Goal: Task Accomplishment & Management: Manage account settings

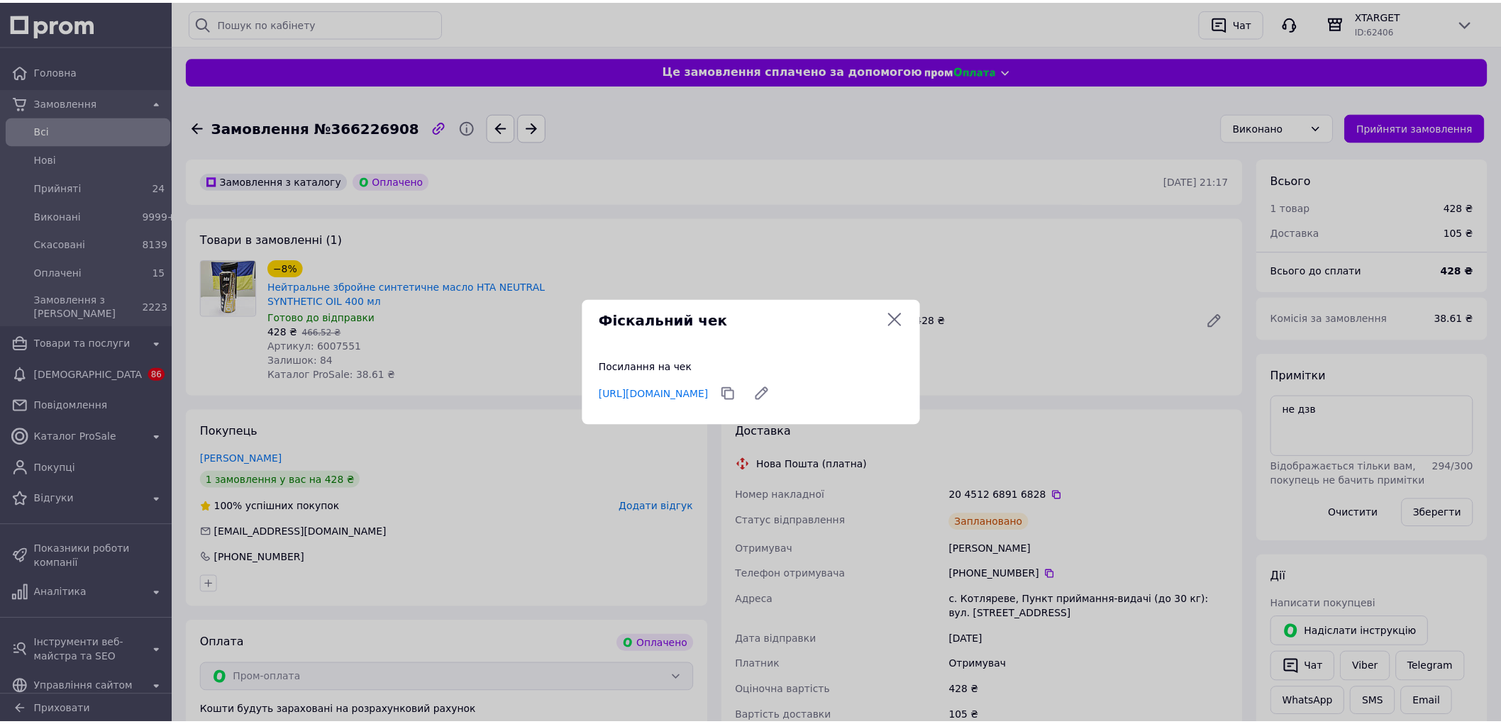
scroll to position [445, 0]
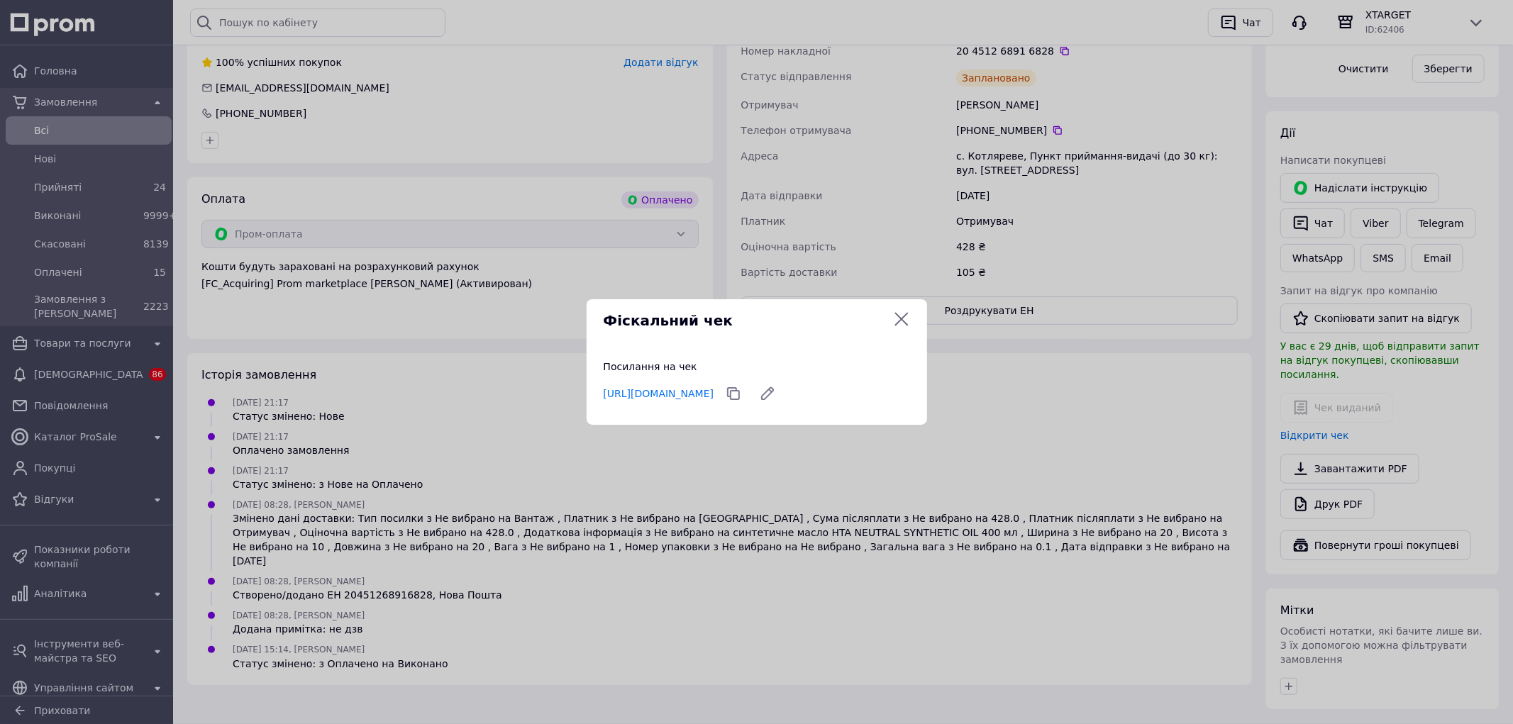
click at [902, 311] on icon at bounding box center [901, 319] width 17 height 17
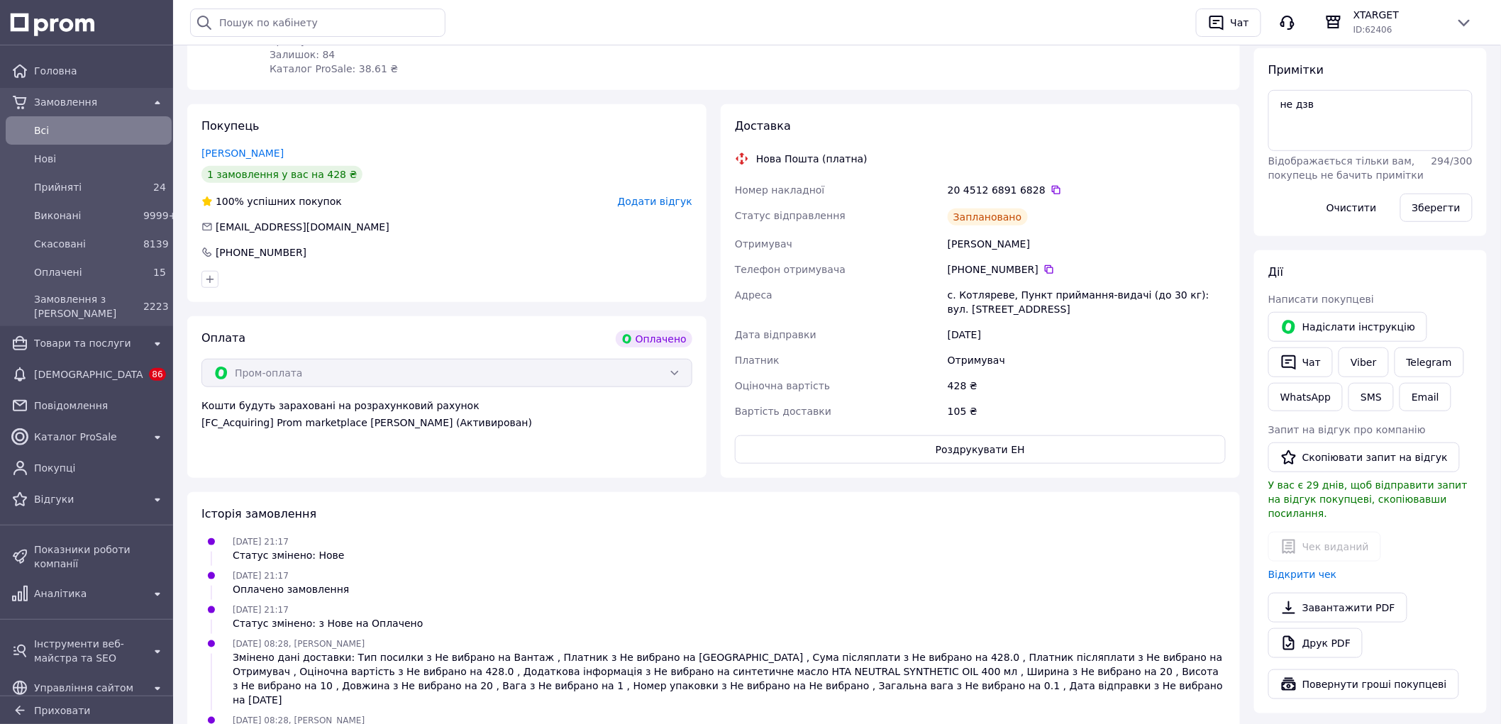
scroll to position [287, 0]
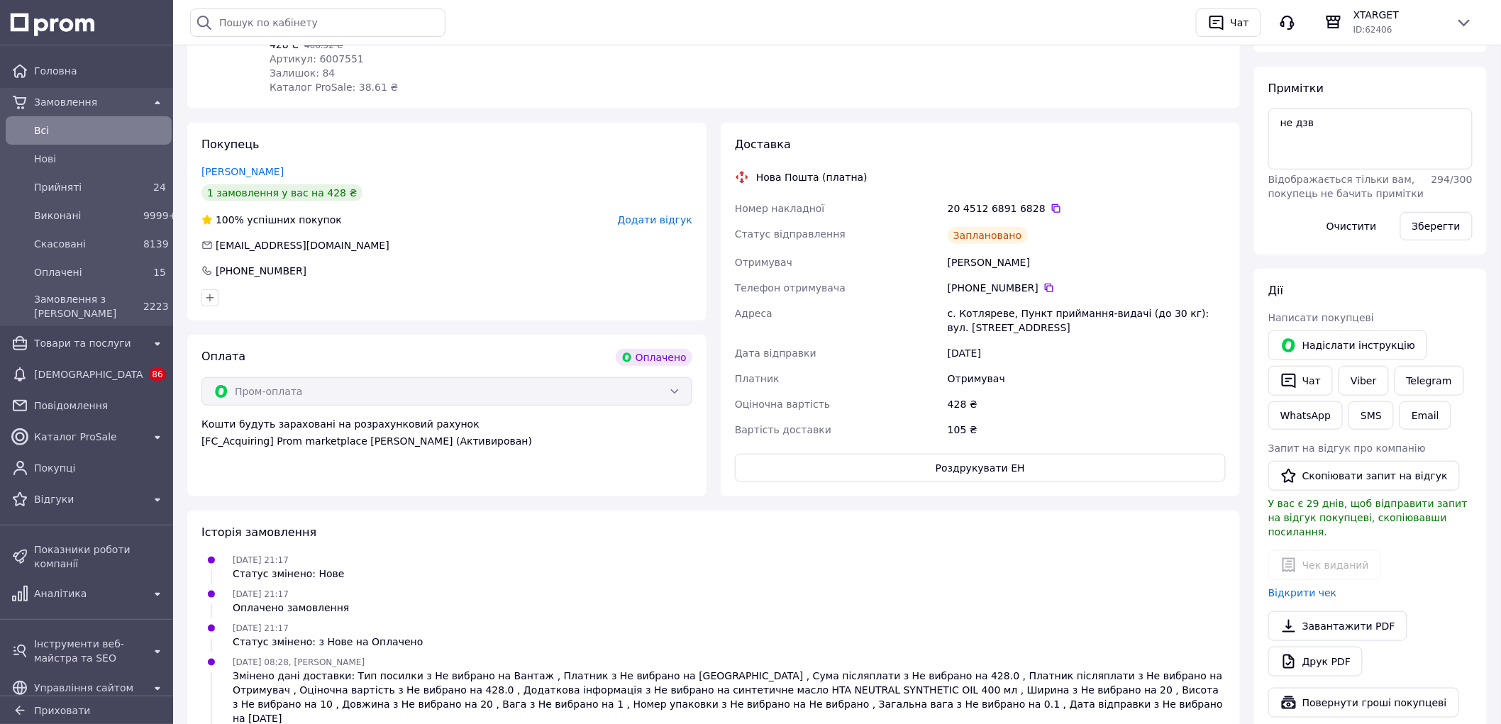
click at [69, 97] on span "Замовлення" at bounding box center [88, 102] width 109 height 14
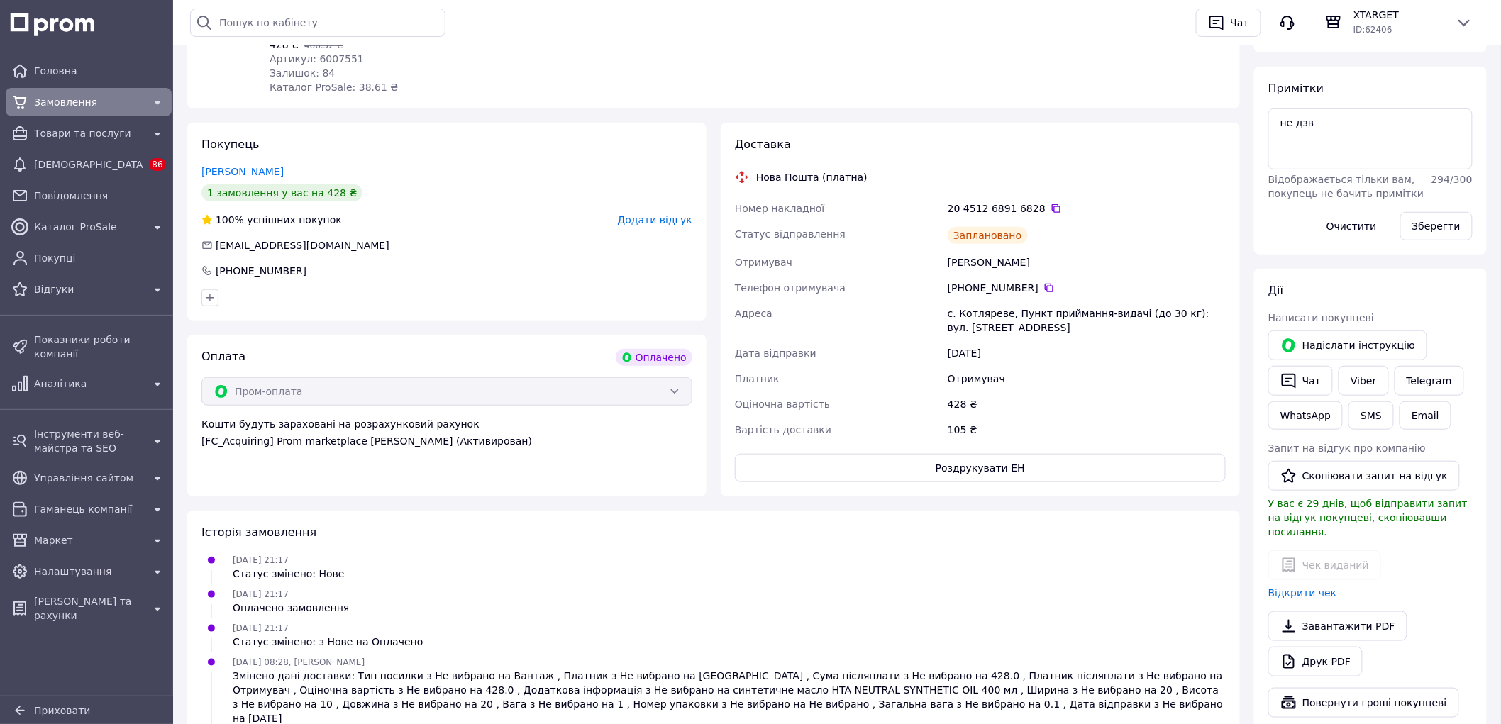
click at [69, 97] on span "Замовлення" at bounding box center [88, 102] width 109 height 14
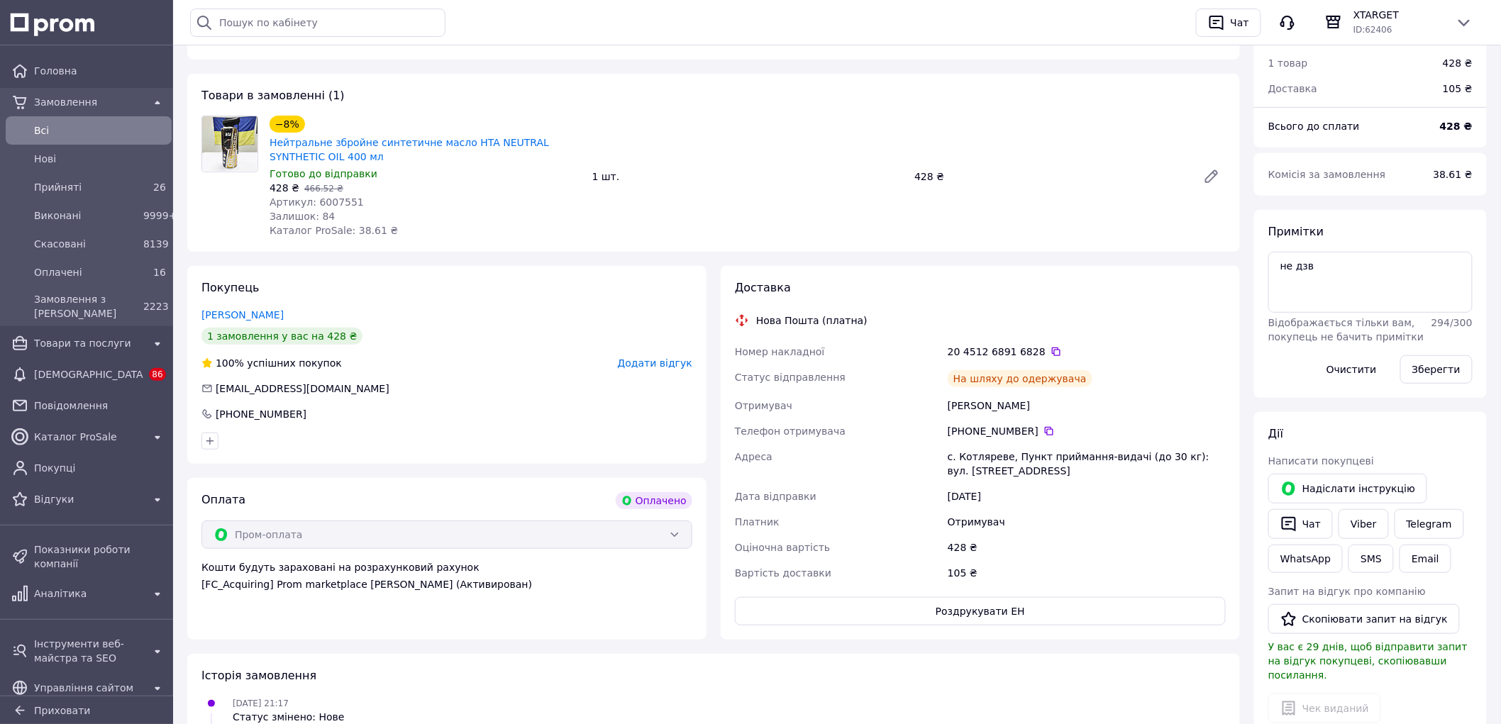
scroll to position [144, 0]
click at [47, 132] on span "Всi" at bounding box center [100, 130] width 132 height 14
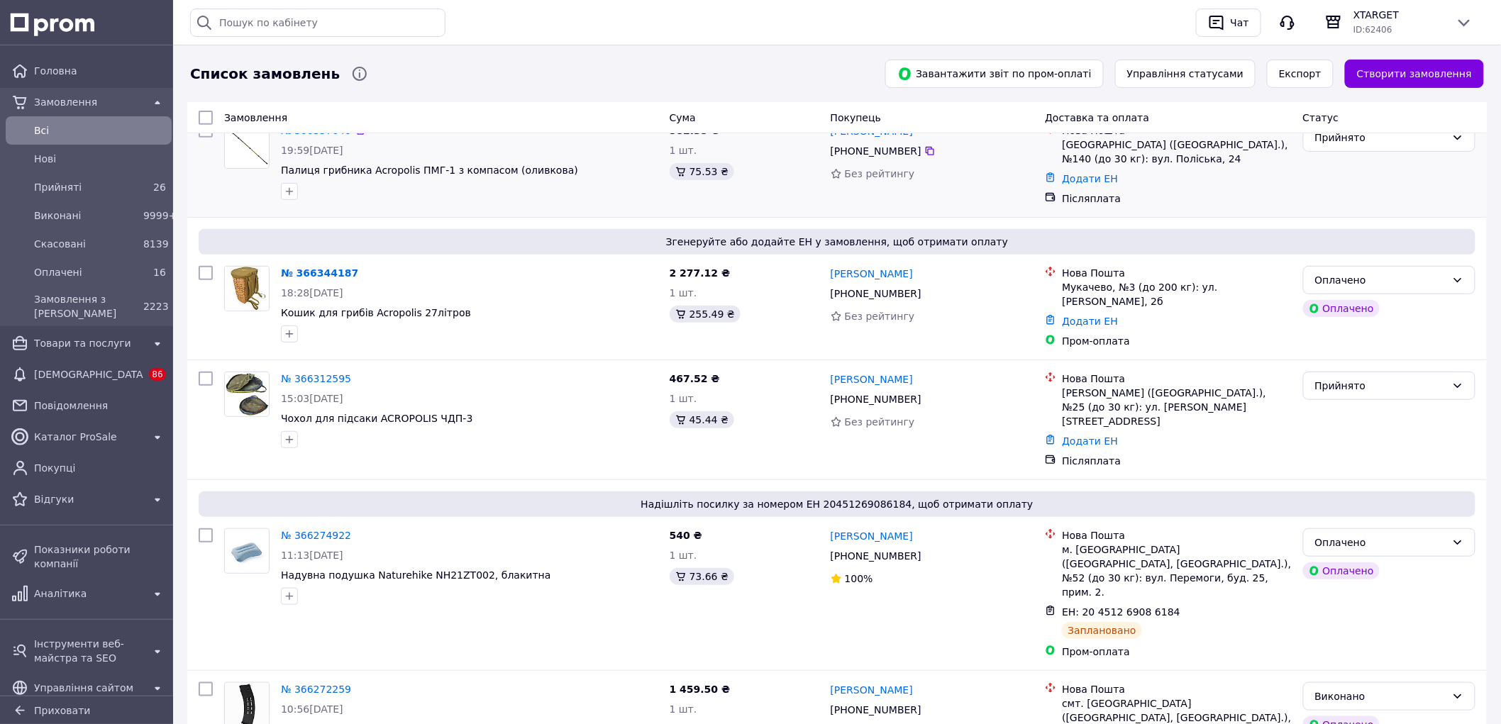
scroll to position [236, 0]
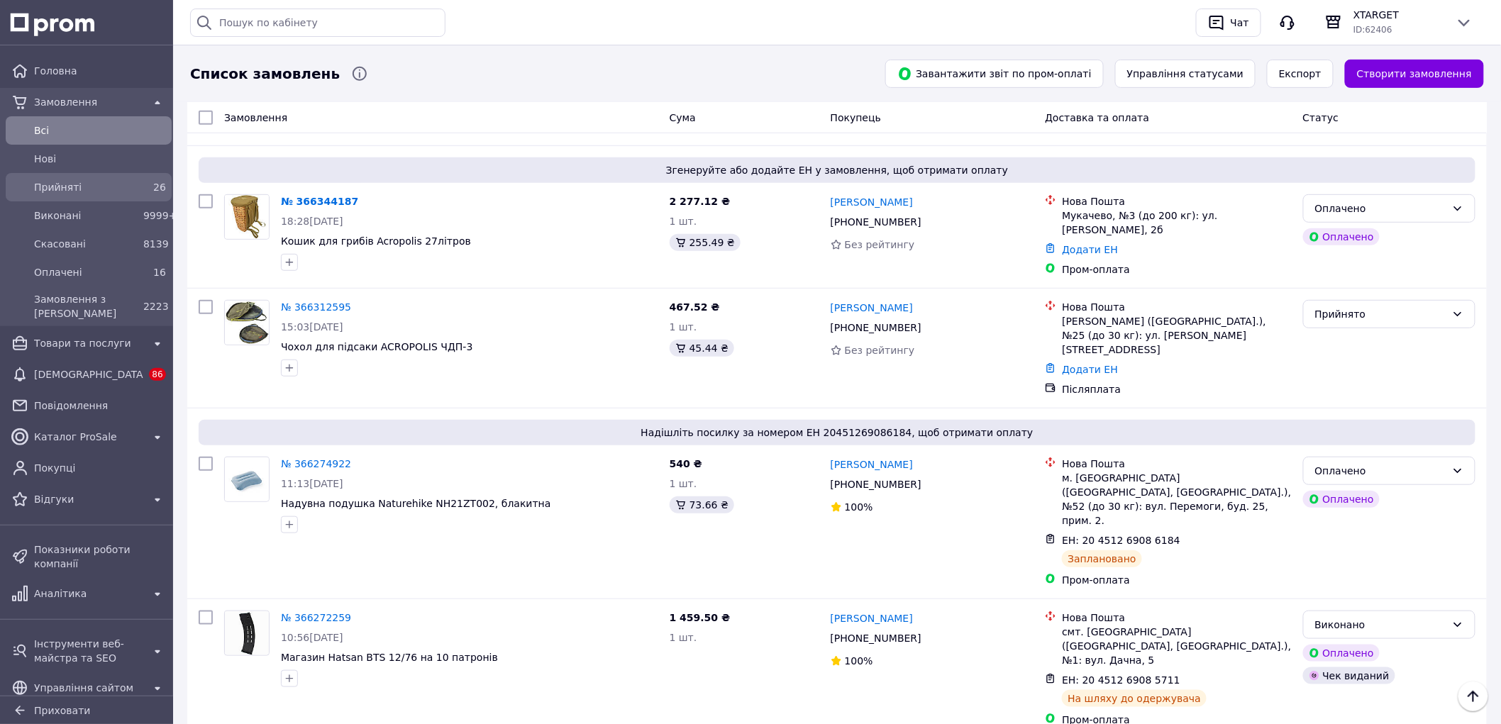
click at [66, 189] on span "Прийняті" at bounding box center [86, 187] width 104 height 14
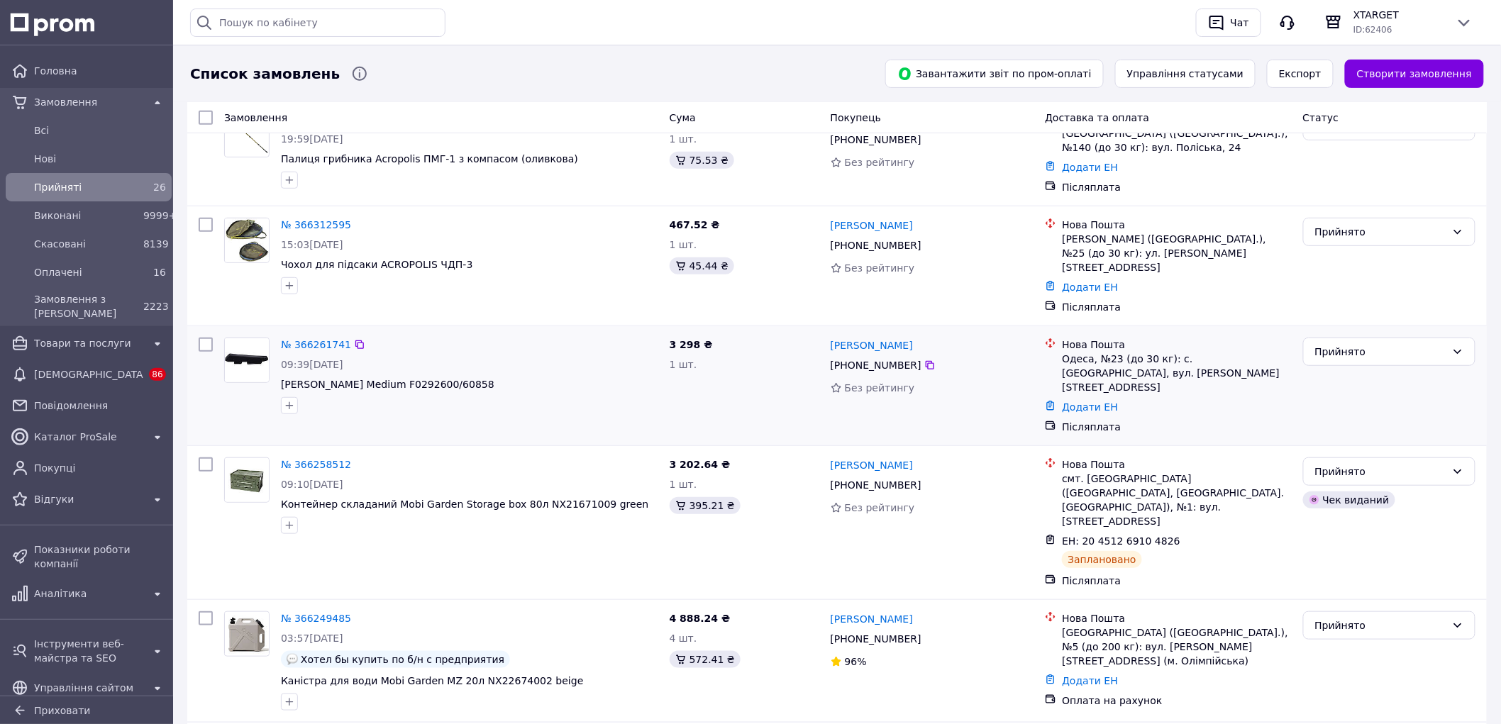
scroll to position [236, 0]
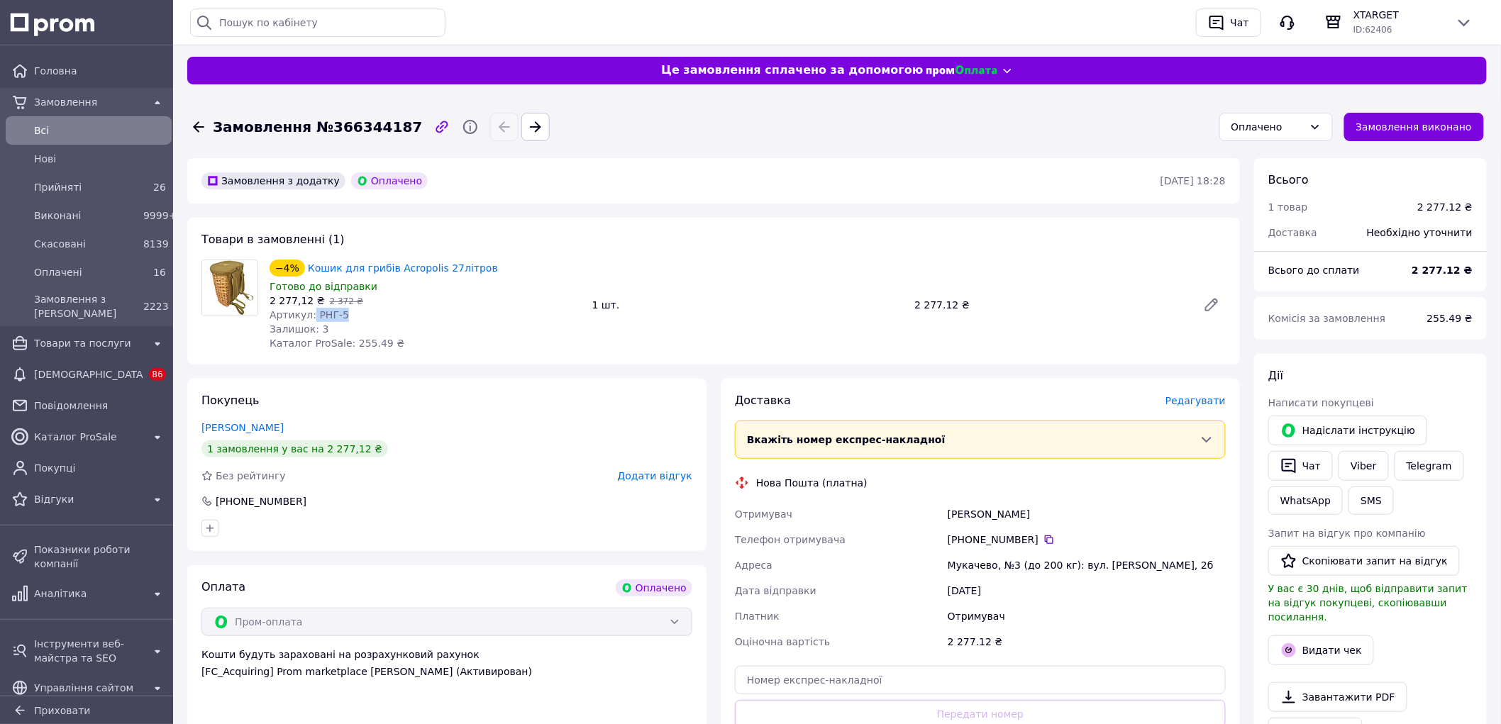
drag, startPoint x: 338, startPoint y: 315, endPoint x: 308, endPoint y: 314, distance: 29.8
click at [308, 314] on div "Артикул: РНГ-5" at bounding box center [425, 315] width 311 height 14
copy span "РНГ-5"
click at [458, 336] on div "−4% Кошик для грибів Acropolis 27літров Готово до відправки 2 277,12 ₴   2 372 …" at bounding box center [425, 305] width 323 height 96
drag, startPoint x: 475, startPoint y: 268, endPoint x: 322, endPoint y: 263, distance: 153.3
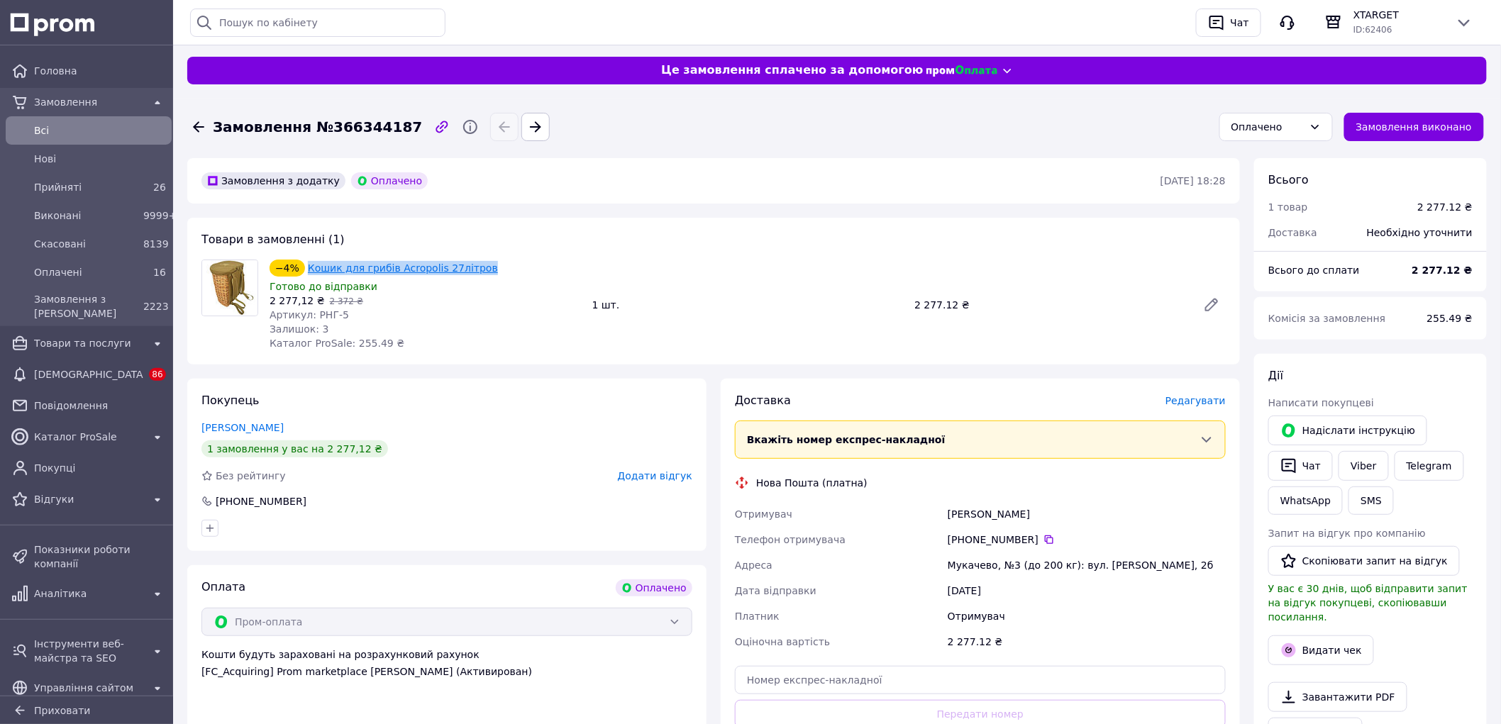
click at [304, 265] on div "−4% Кошик для грибів Acropolis 27літров" at bounding box center [425, 268] width 314 height 20
copy link "Кошик для грибів Acropolis 27літров"
click at [443, 265] on link "Кошик для грибів Acropolis 27літров" at bounding box center [403, 267] width 190 height 11
click at [1186, 395] on span "Редагувати" at bounding box center [1195, 400] width 60 height 11
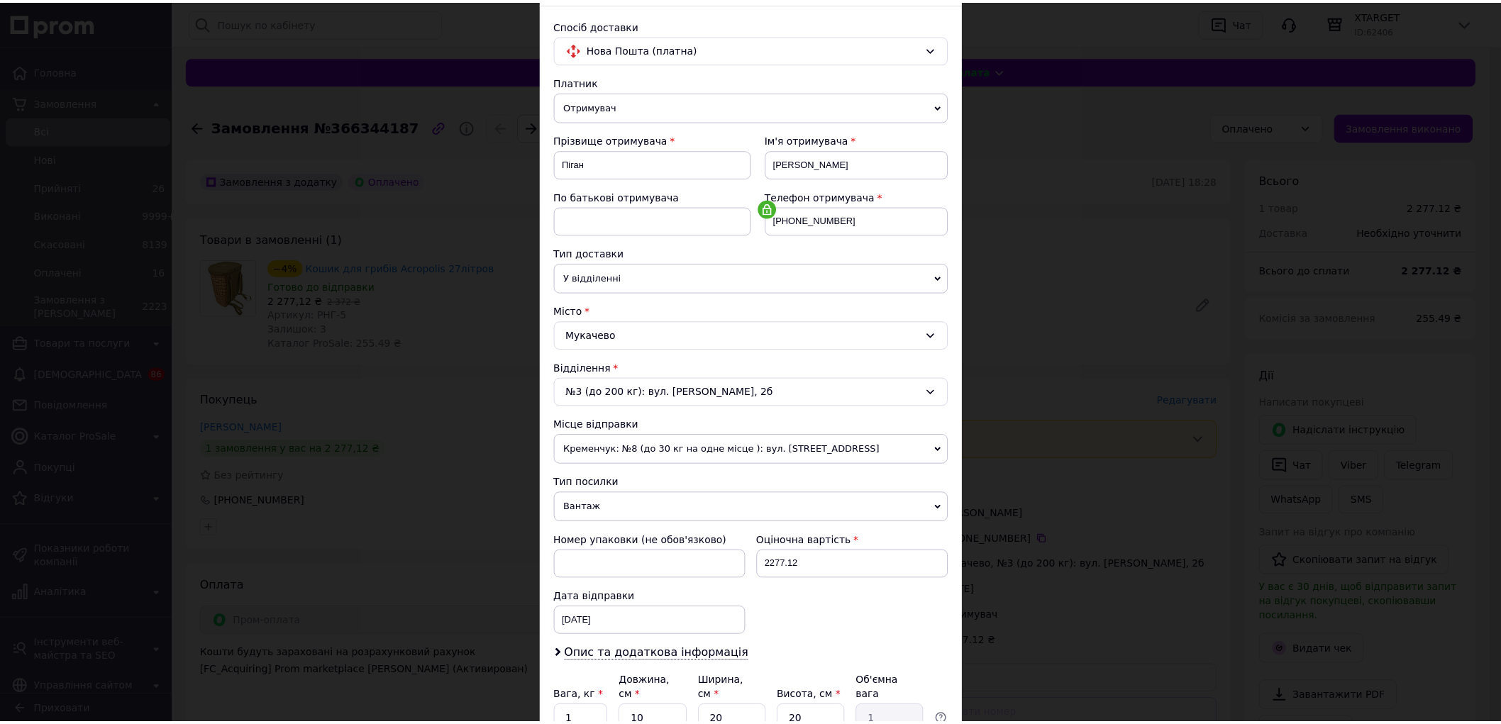
scroll to position [218, 0]
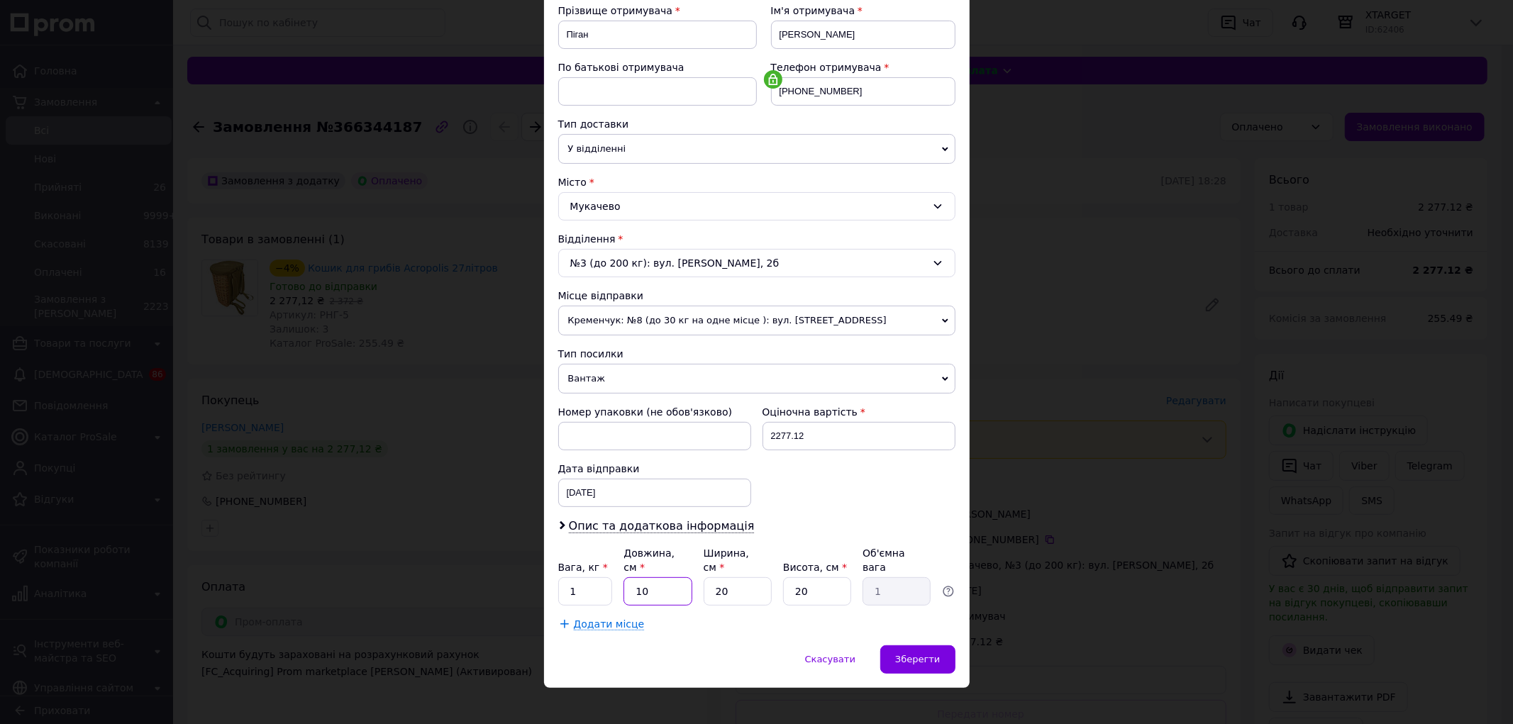
drag, startPoint x: 656, startPoint y: 584, endPoint x: 614, endPoint y: 577, distance: 43.1
click at [614, 577] on div "Вага, кг * 1 Довжина, см * 10 Ширина, см * 20 Висота, см * 20 Об'ємна вага 1" at bounding box center [756, 576] width 397 height 60
type input "4"
type input "0.4"
type input "45"
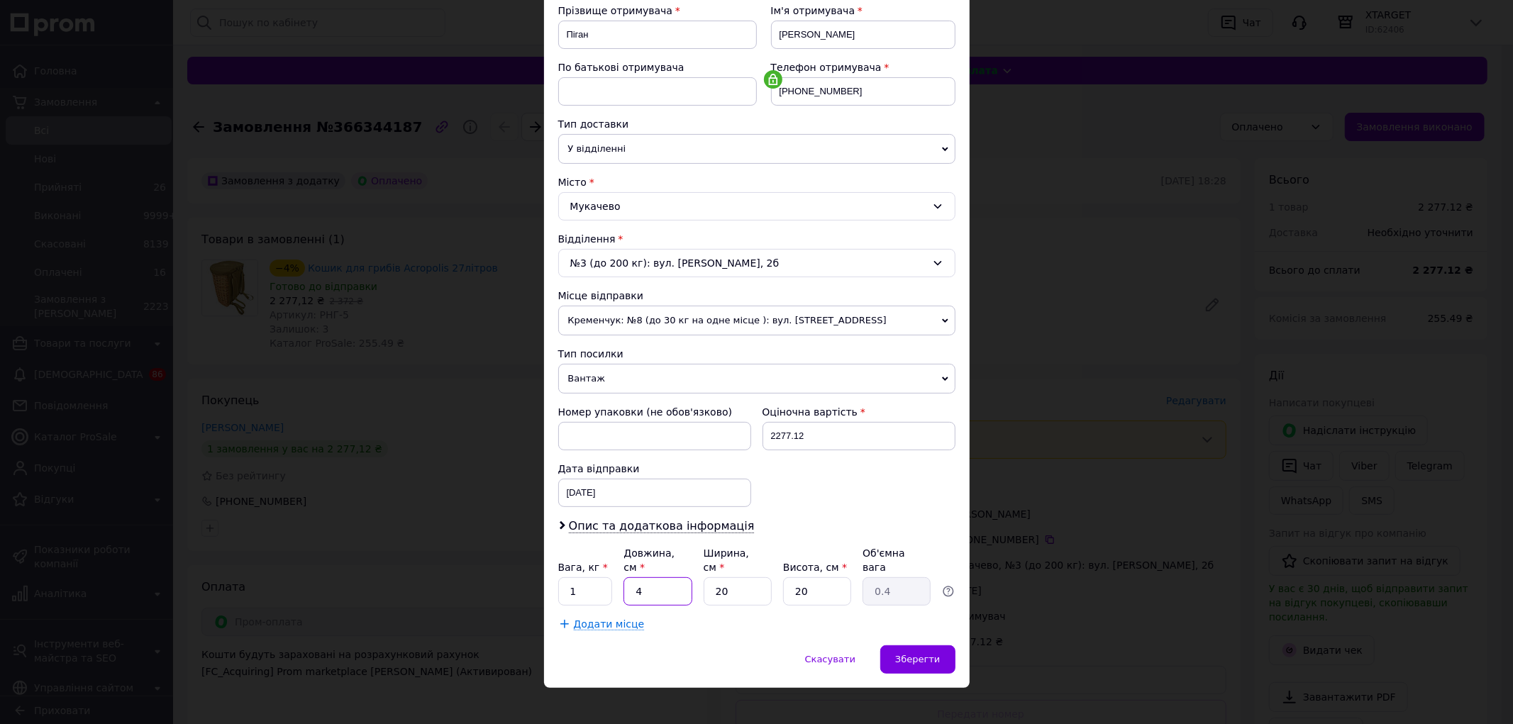
type input "4.5"
type input "45"
drag, startPoint x: 750, startPoint y: 576, endPoint x: 698, endPoint y: 584, distance: 52.4
click at [698, 584] on div "Вага, кг * 1 Довжина, см * 45 Ширина, см * 20 Висота, см * 20 Об'ємна вага 4.5" at bounding box center [756, 576] width 397 height 60
type input "3"
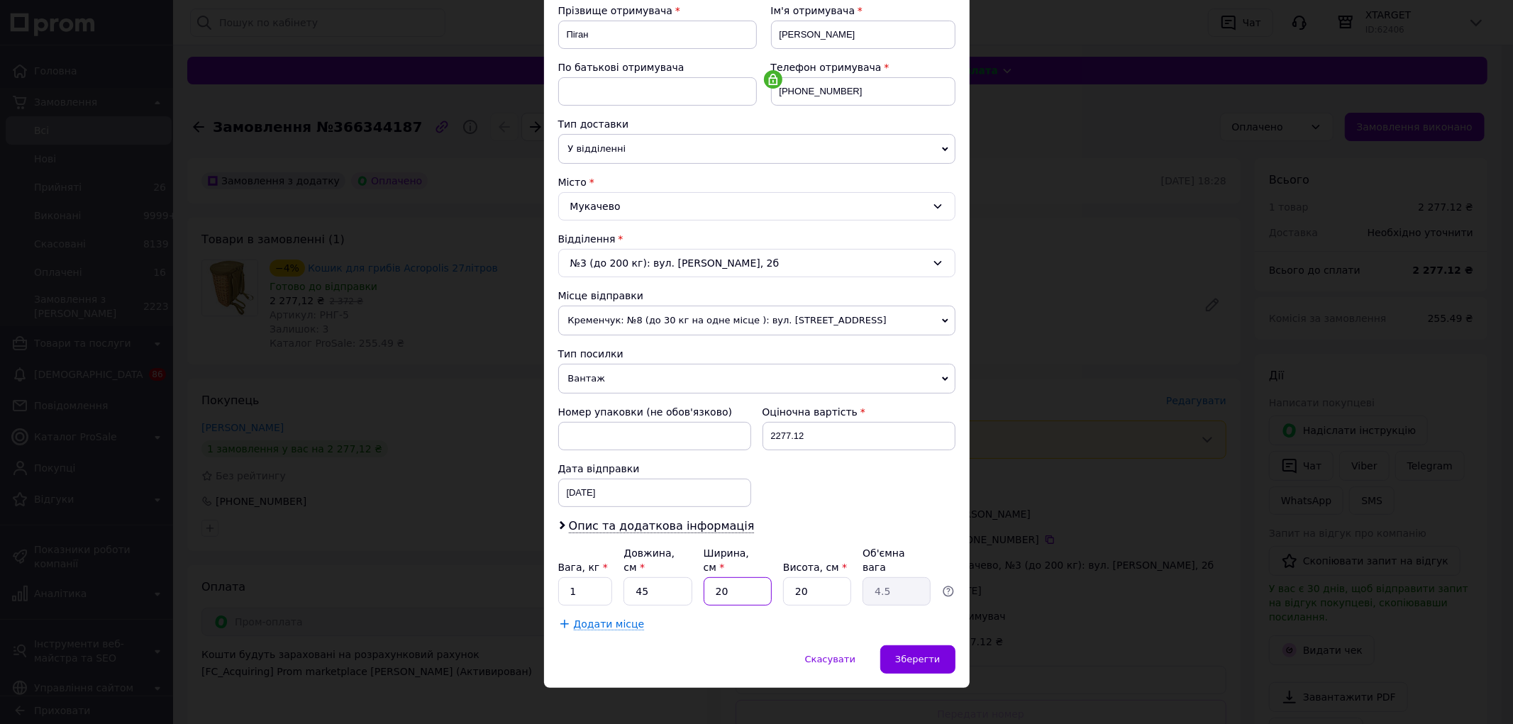
type input "0.68"
type input "30"
type input "6.75"
type input "30"
drag, startPoint x: 830, startPoint y: 577, endPoint x: 782, endPoint y: 577, distance: 47.5
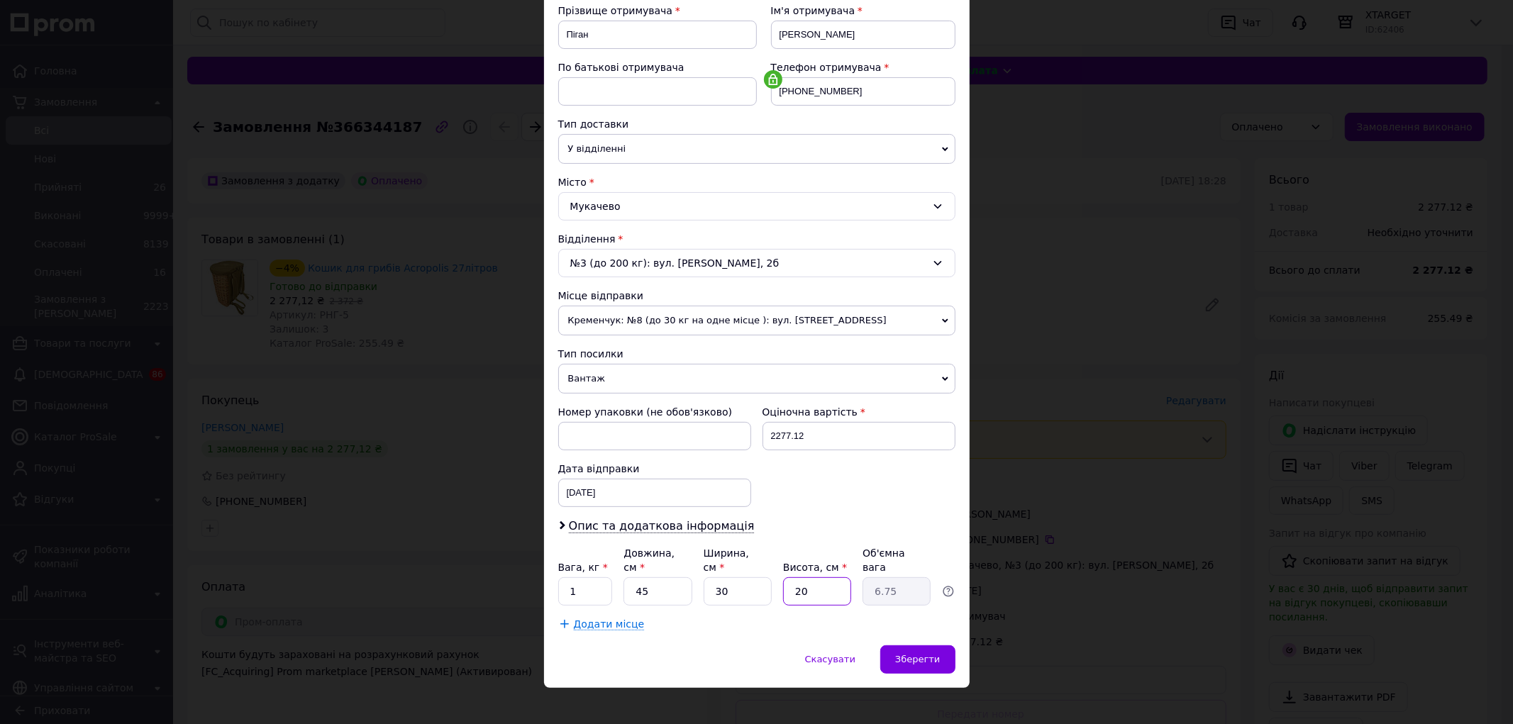
click at [783, 577] on input "20" at bounding box center [817, 591] width 68 height 28
type input "3"
type input "1.01"
type input "30"
type input "10.13"
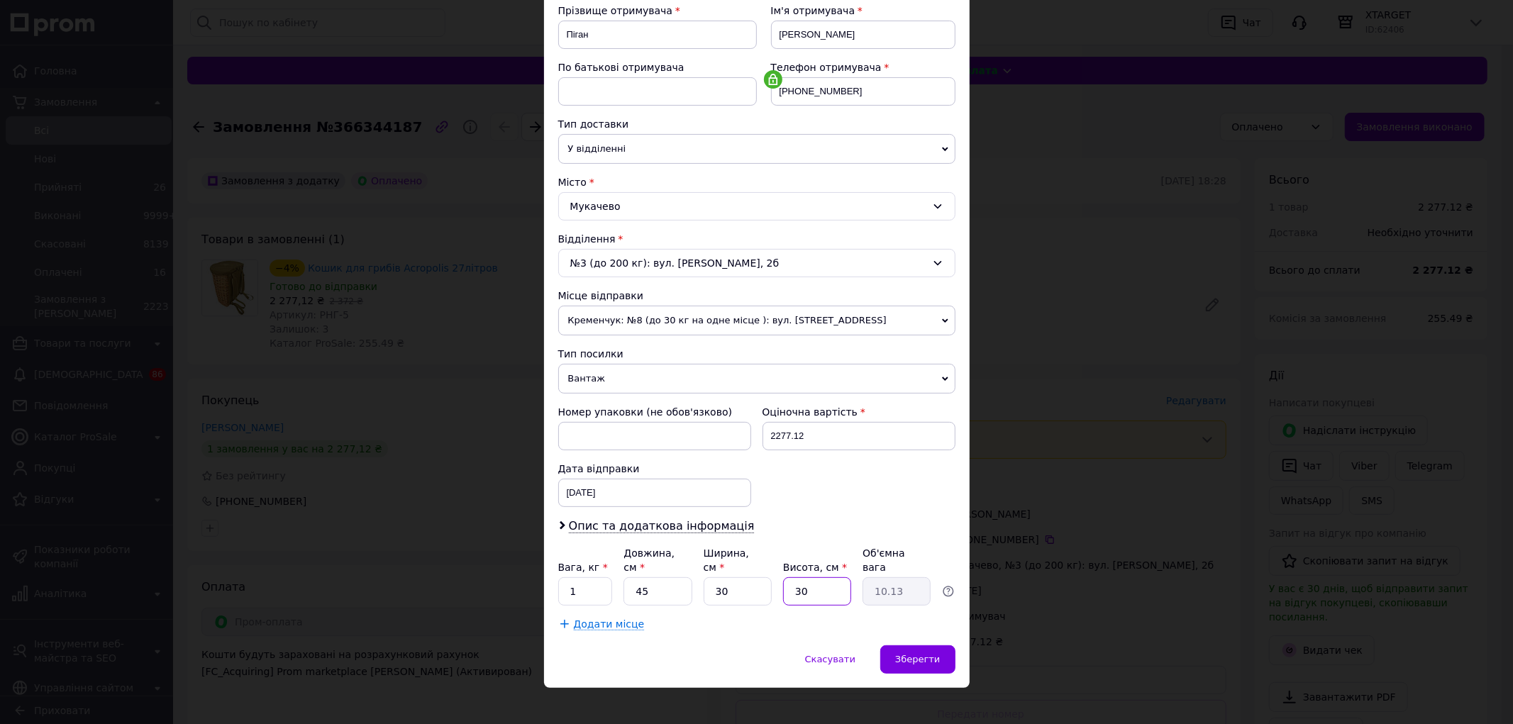
type input "30"
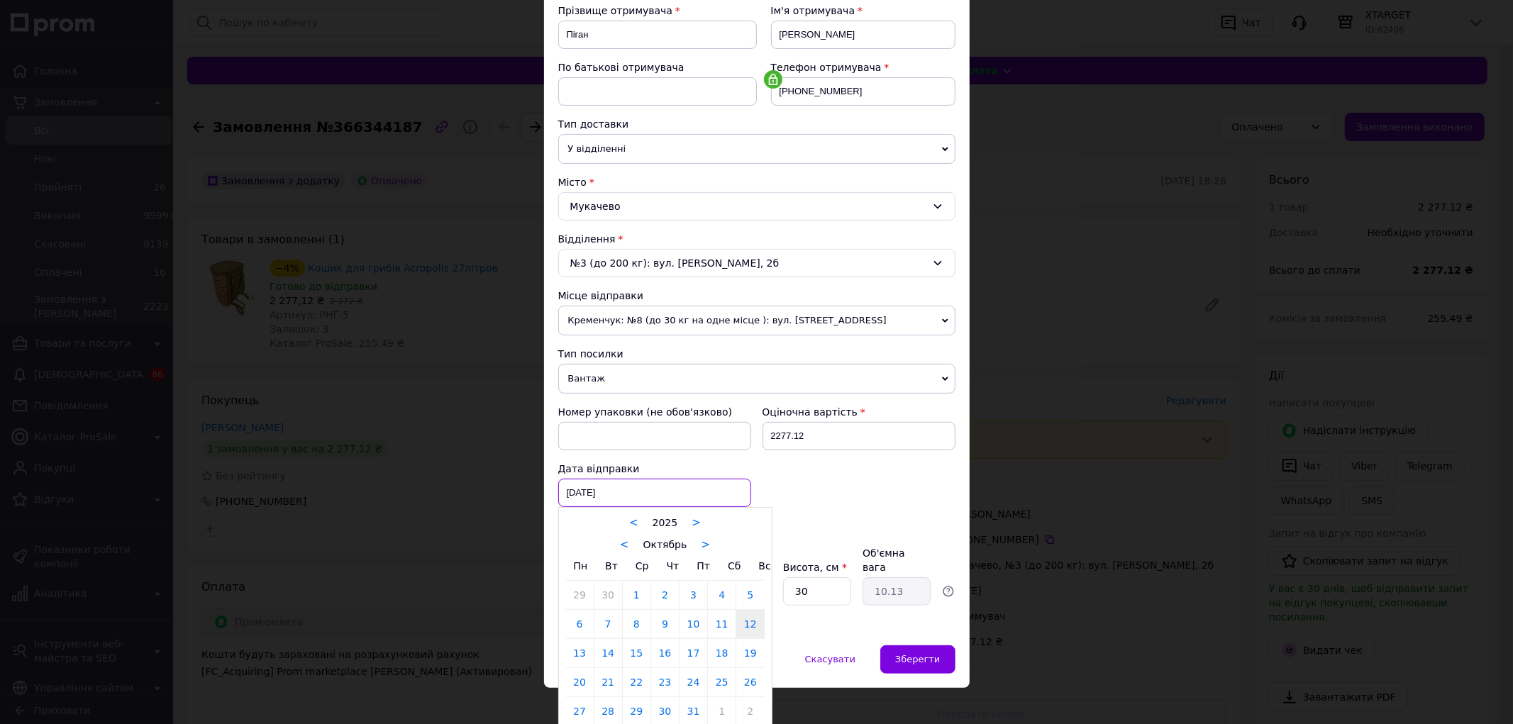
click at [679, 494] on div "12.10.2025 < 2025 > < Октябрь > Пн Вт Ср Чт Пт Сб Вс 29 30 1 2 3 4 5 6 7 8 9 10…" at bounding box center [654, 493] width 193 height 28
drag, startPoint x: 572, startPoint y: 655, endPoint x: 580, endPoint y: 655, distance: 7.8
click at [575, 655] on link "13" at bounding box center [580, 653] width 28 height 28
type input "13.10.2025"
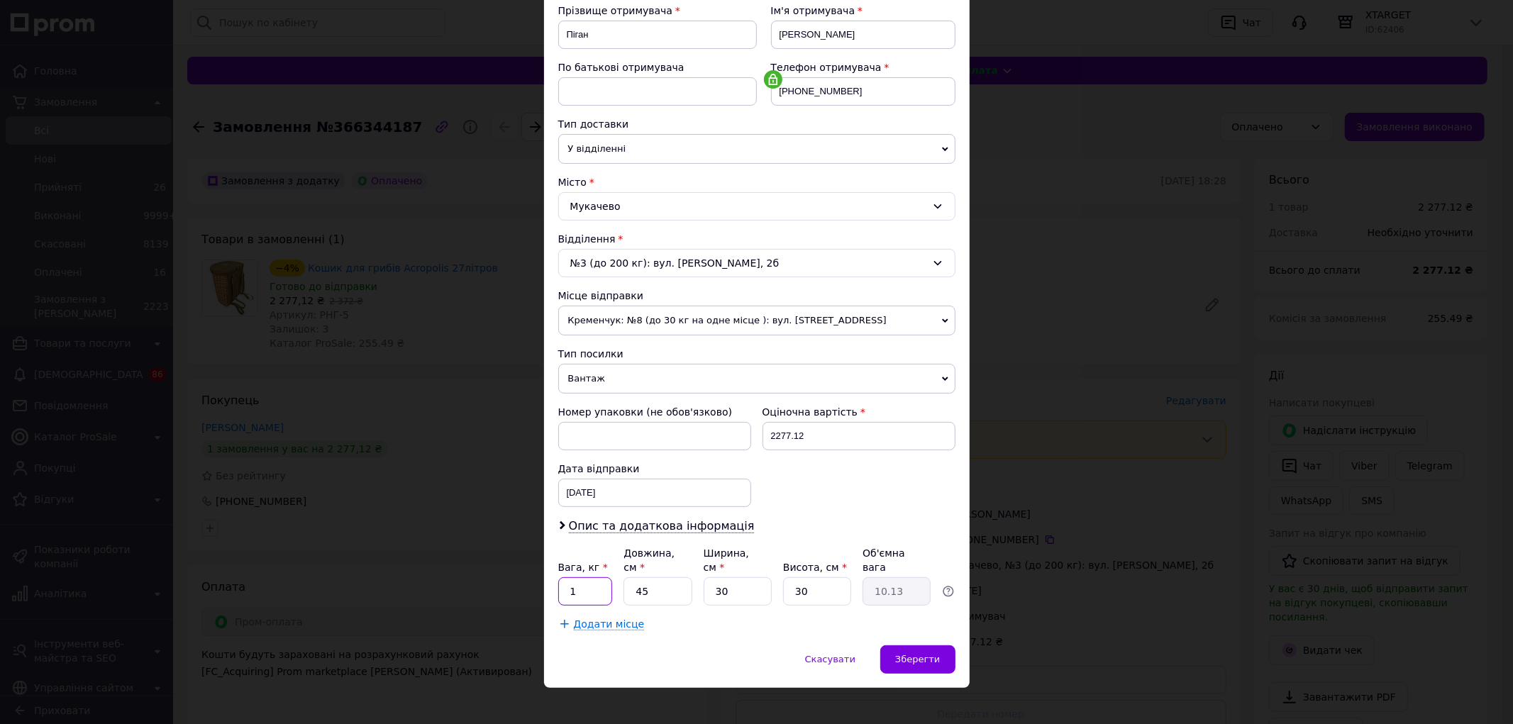
drag, startPoint x: 584, startPoint y: 584, endPoint x: 567, endPoint y: 580, distance: 17.7
click at [567, 580] on input "1" at bounding box center [585, 591] width 55 height 28
type input "2"
click at [906, 654] on span "Зберегти" at bounding box center [917, 659] width 45 height 11
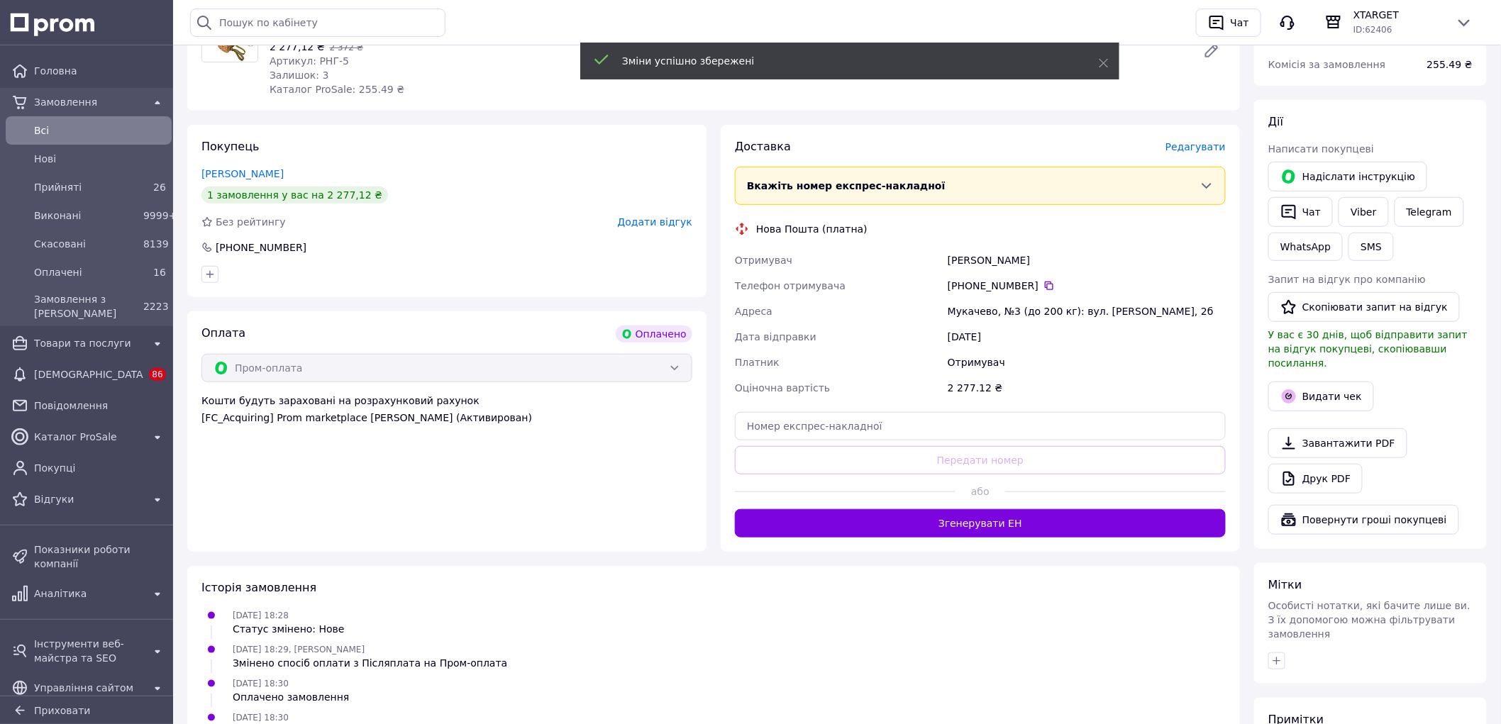
scroll to position [315, 0]
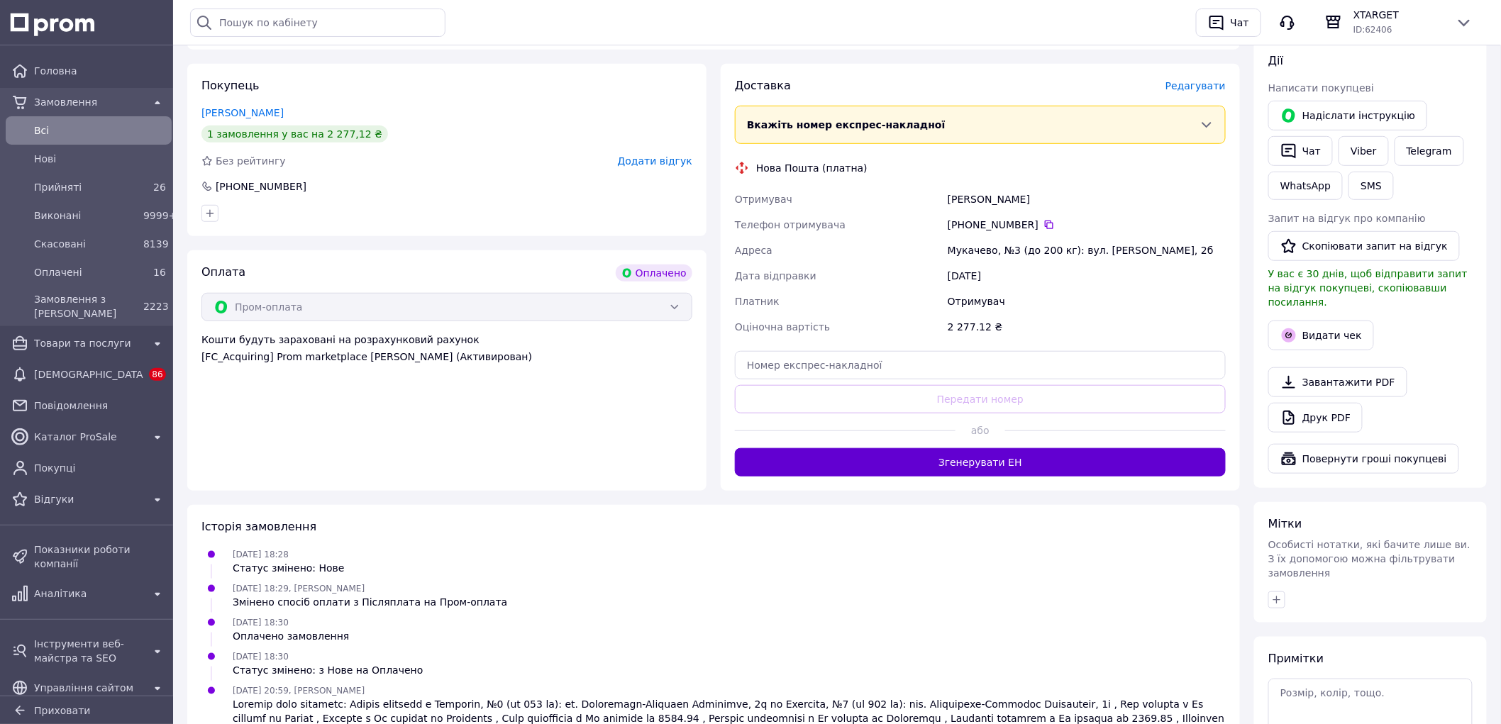
click at [899, 477] on button "Згенерувати ЕН" at bounding box center [980, 462] width 491 height 28
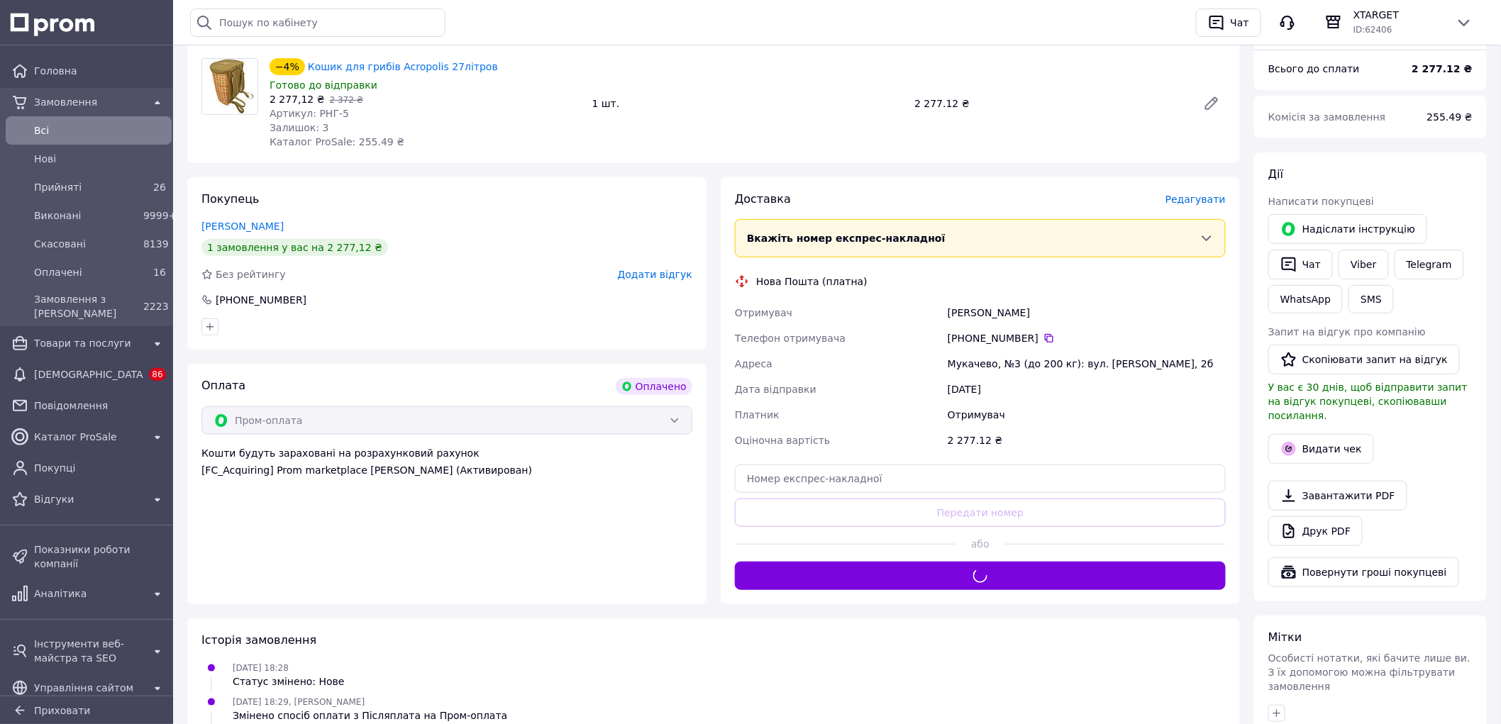
scroll to position [79, 0]
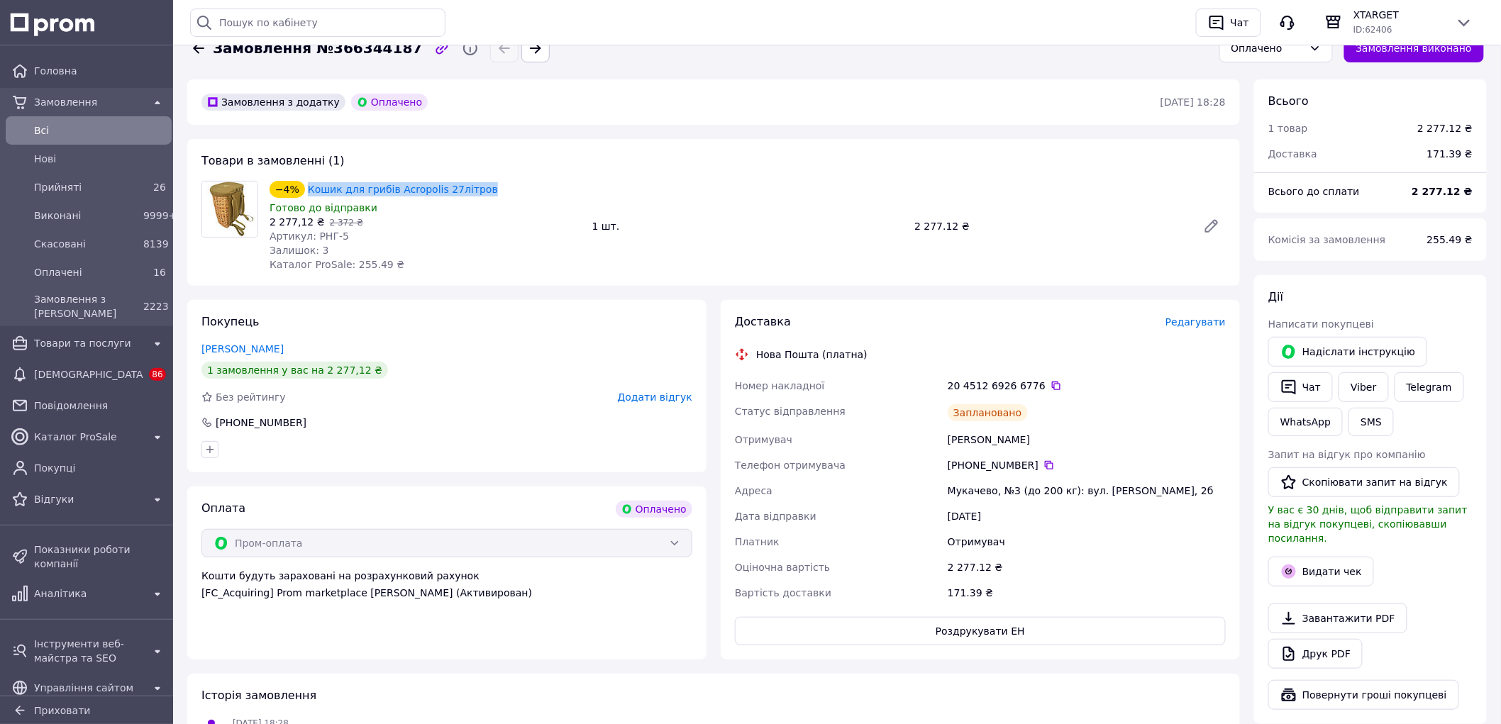
drag, startPoint x: 470, startPoint y: 189, endPoint x: 316, endPoint y: 179, distance: 154.2
click at [308, 182] on div "−4% Кошик для грибів Acropolis 27літров" at bounding box center [425, 189] width 314 height 20
click at [438, 145] on div "Товари в замовленні (1) −4% Кошик для грибів Acropolis 27літров Готово до відпр…" at bounding box center [713, 212] width 1053 height 147
drag, startPoint x: 473, startPoint y: 187, endPoint x: 295, endPoint y: 188, distance: 178.0
click at [295, 188] on div "−4% Кошик для грибів Acropolis 27літров" at bounding box center [425, 189] width 314 height 20
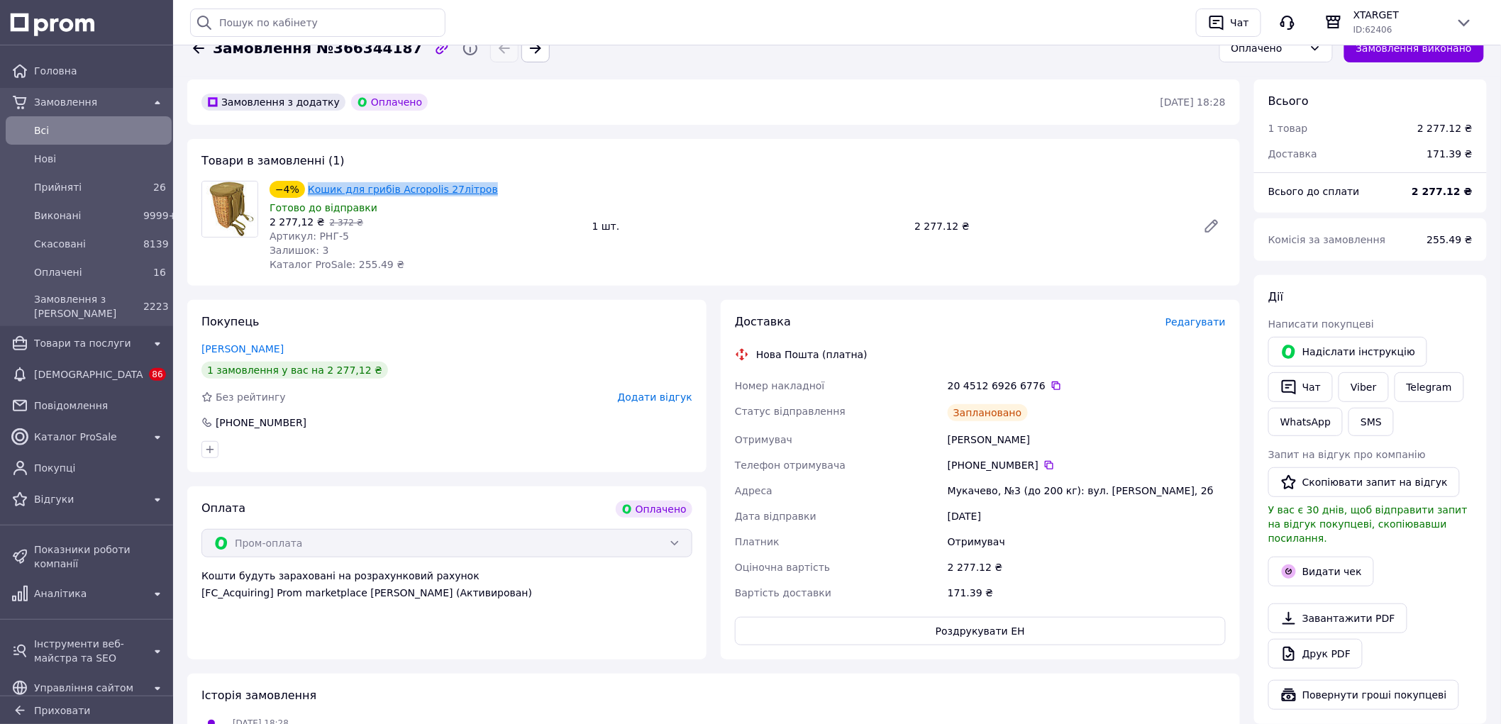
copy div "−4% Кошик для грибів Acropolis 27літров"
click at [1322, 557] on button "Видати чек" at bounding box center [1321, 572] width 106 height 30
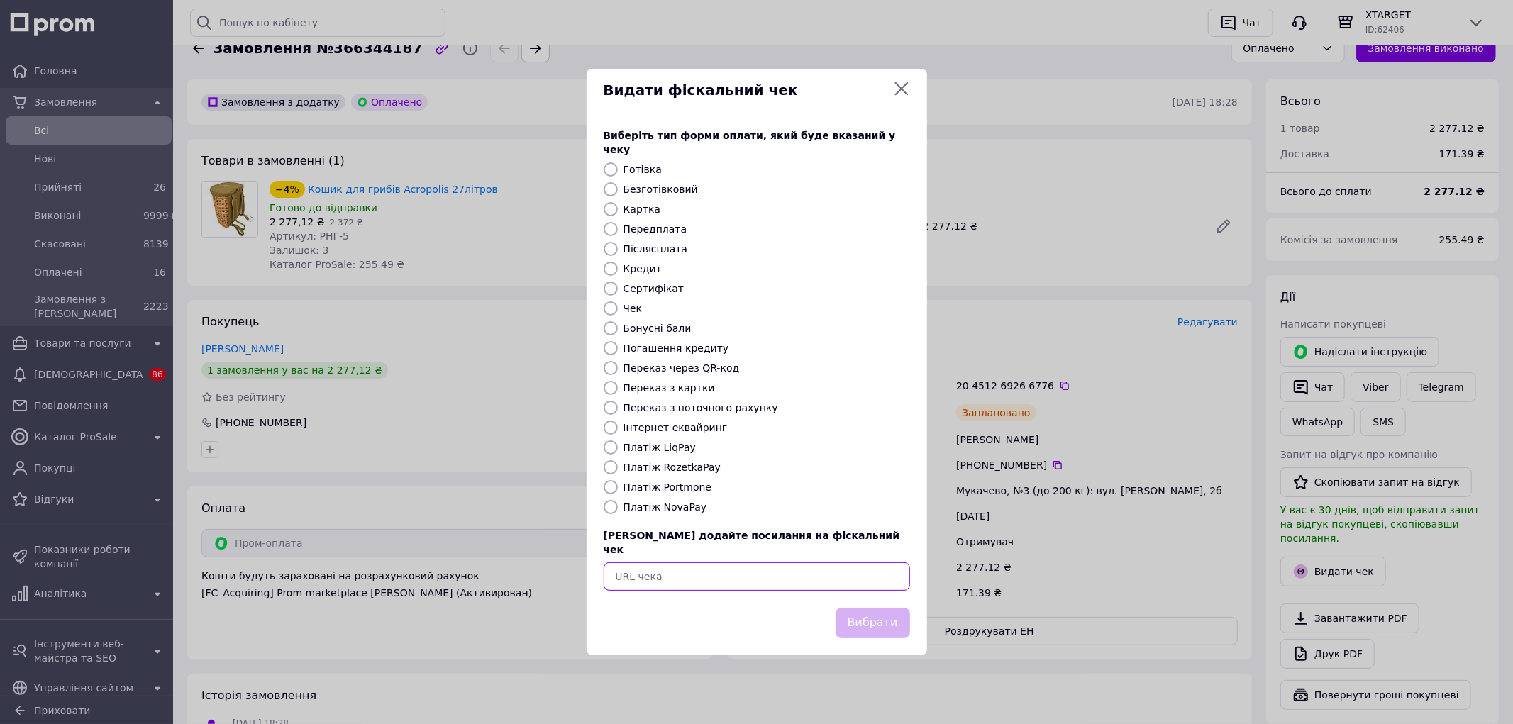
click at [797, 566] on input "text" at bounding box center [757, 576] width 306 height 28
paste input "https://kasa.vchasno.ua/check-viewer/EUwkrDlS2hg"
type input "https://kasa.vchasno.ua/check-viewer/EUwkrDlS2hg"
click at [856, 608] on button "Вибрати" at bounding box center [873, 623] width 74 height 31
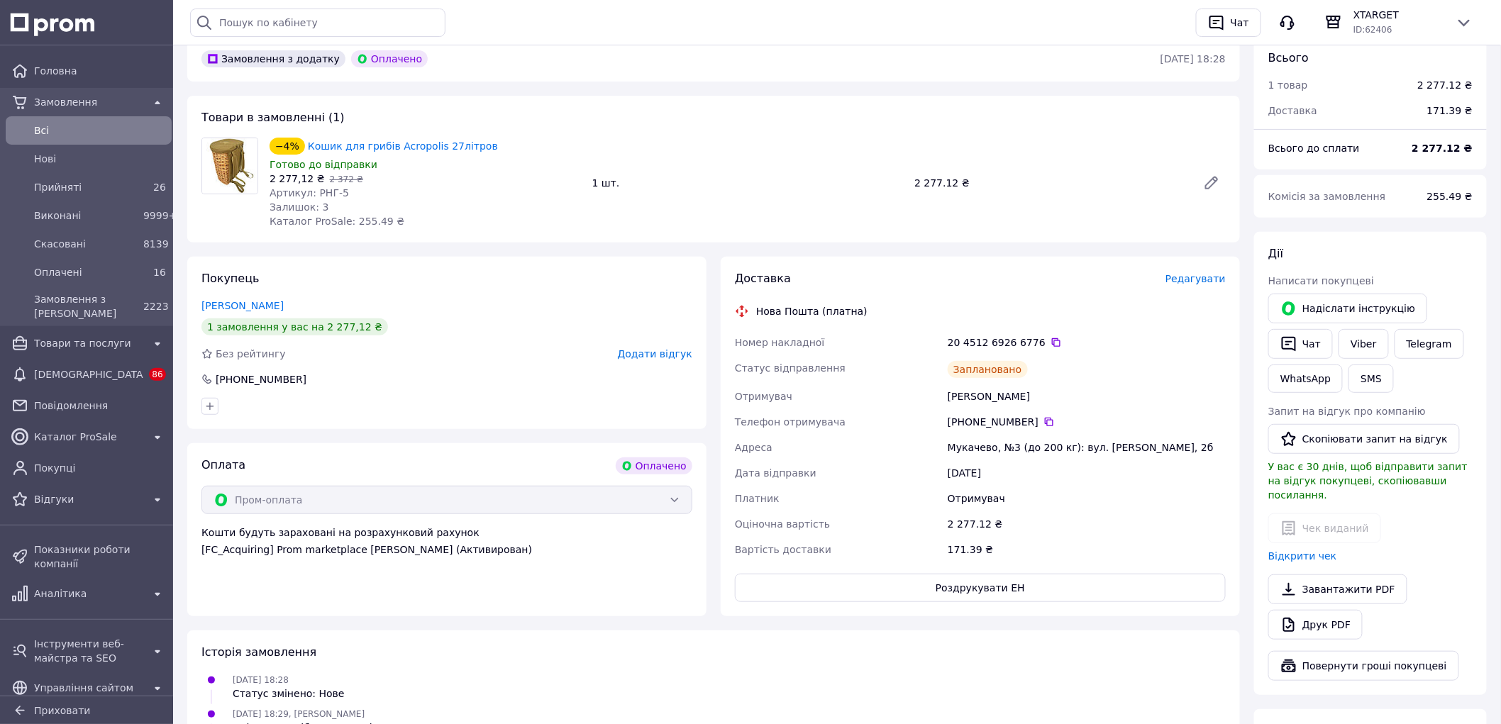
scroll to position [236, 0]
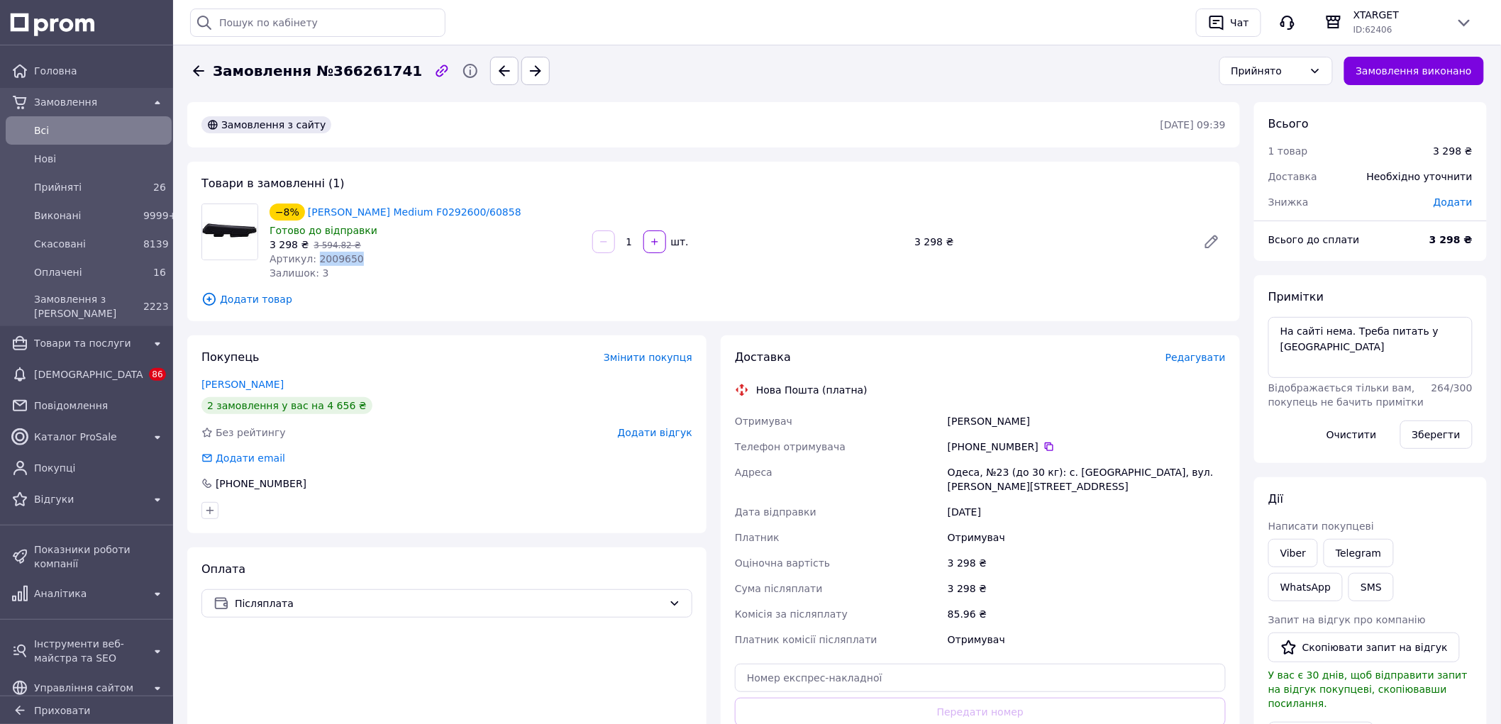
drag, startPoint x: 351, startPoint y: 255, endPoint x: 312, endPoint y: 260, distance: 39.3
click at [312, 260] on div "Артикул: 2009650" at bounding box center [425, 259] width 311 height 14
copy span "2009650"
drag, startPoint x: 1455, startPoint y: 330, endPoint x: 1273, endPoint y: 333, distance: 182.3
click at [1273, 333] on textarea "На сайті нема. Треба питать у Наташі" at bounding box center [1370, 347] width 204 height 61
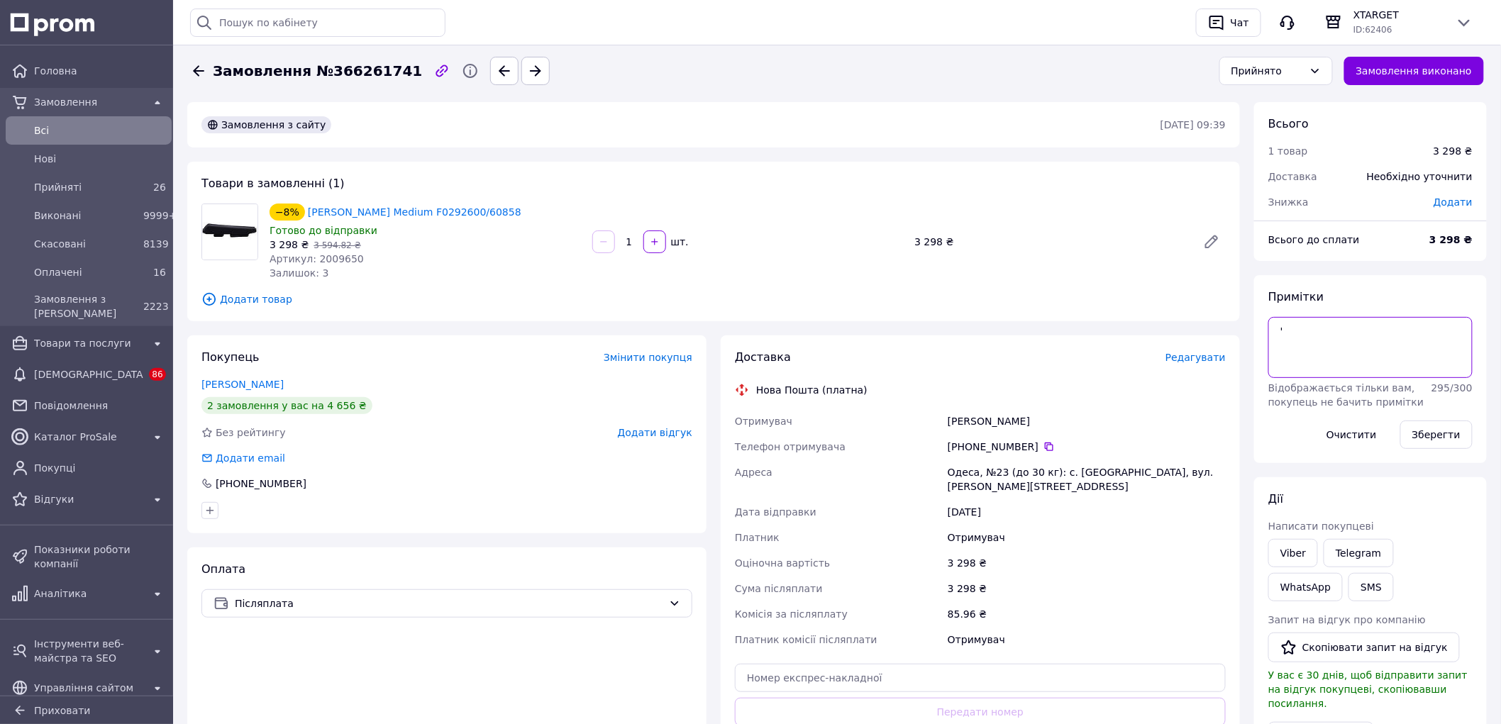
type textarea "'"
type textarea "є на скл"
click at [1419, 434] on button "Зберегти" at bounding box center [1436, 435] width 72 height 28
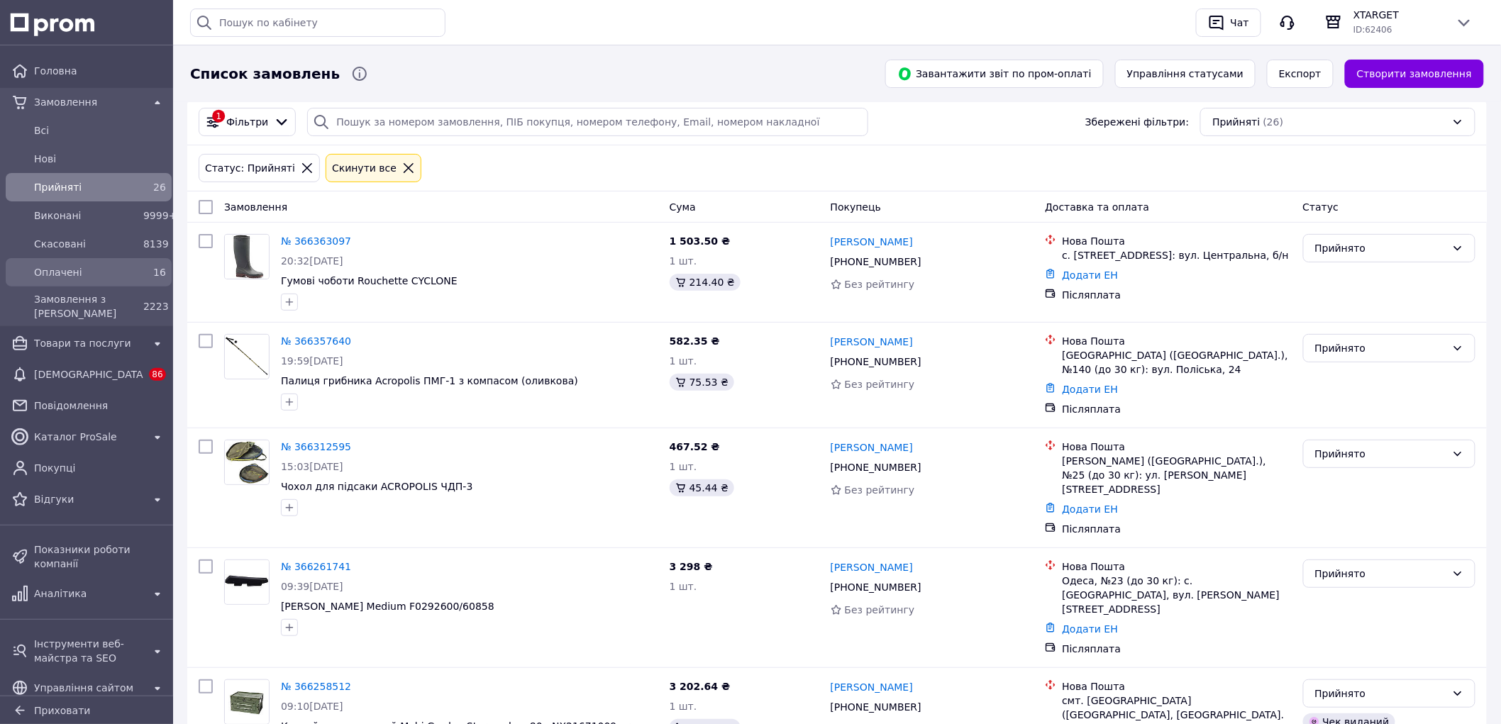
click at [60, 270] on span "Оплачені" at bounding box center [86, 272] width 104 height 14
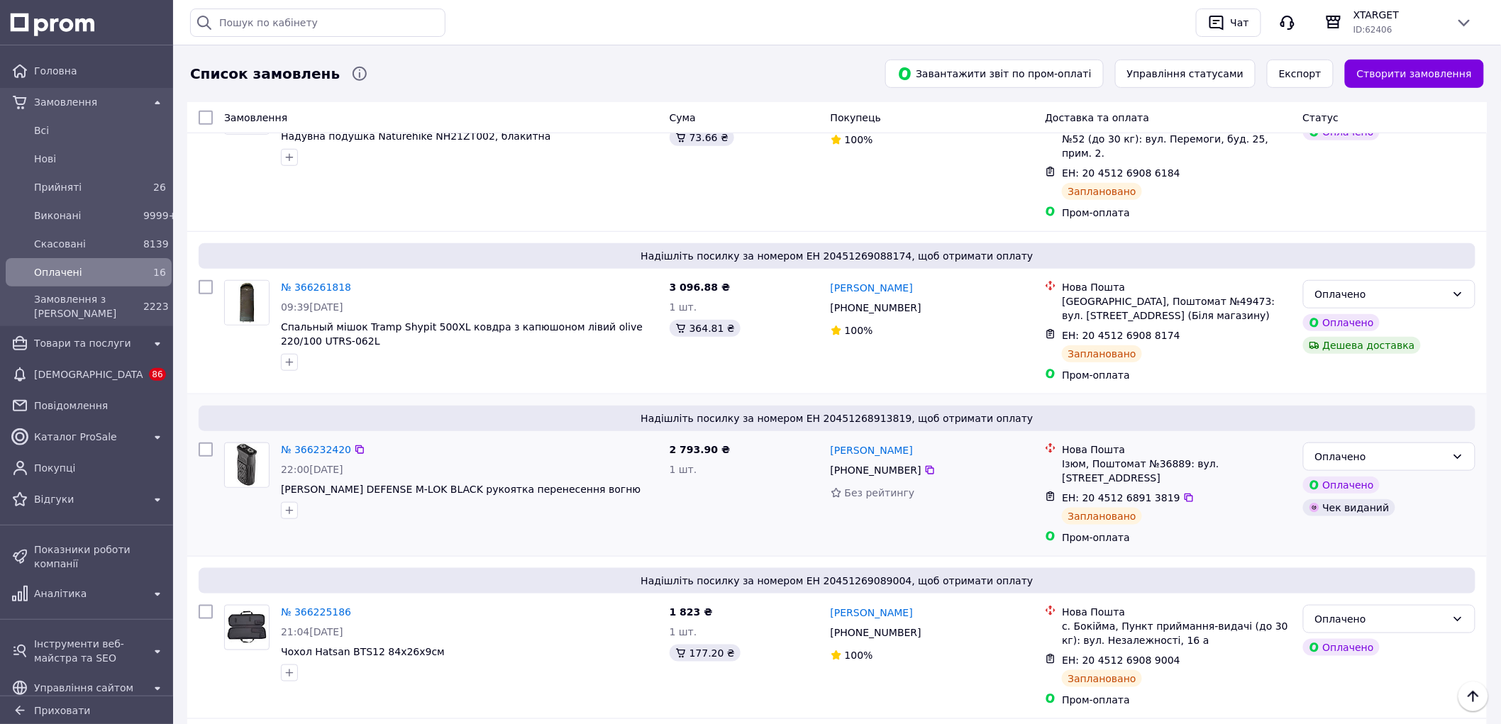
scroll to position [302, 0]
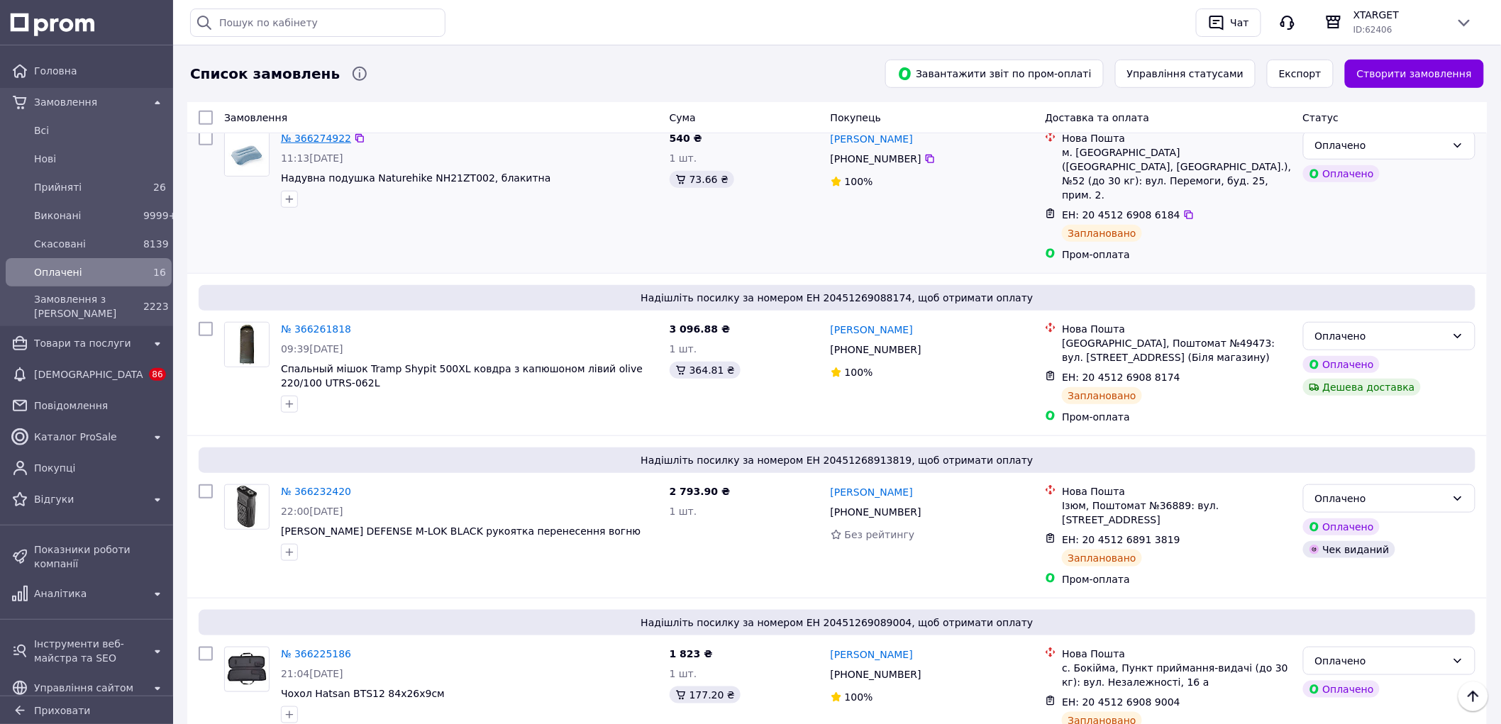
click at [329, 139] on link "№ 366274922" at bounding box center [316, 138] width 70 height 11
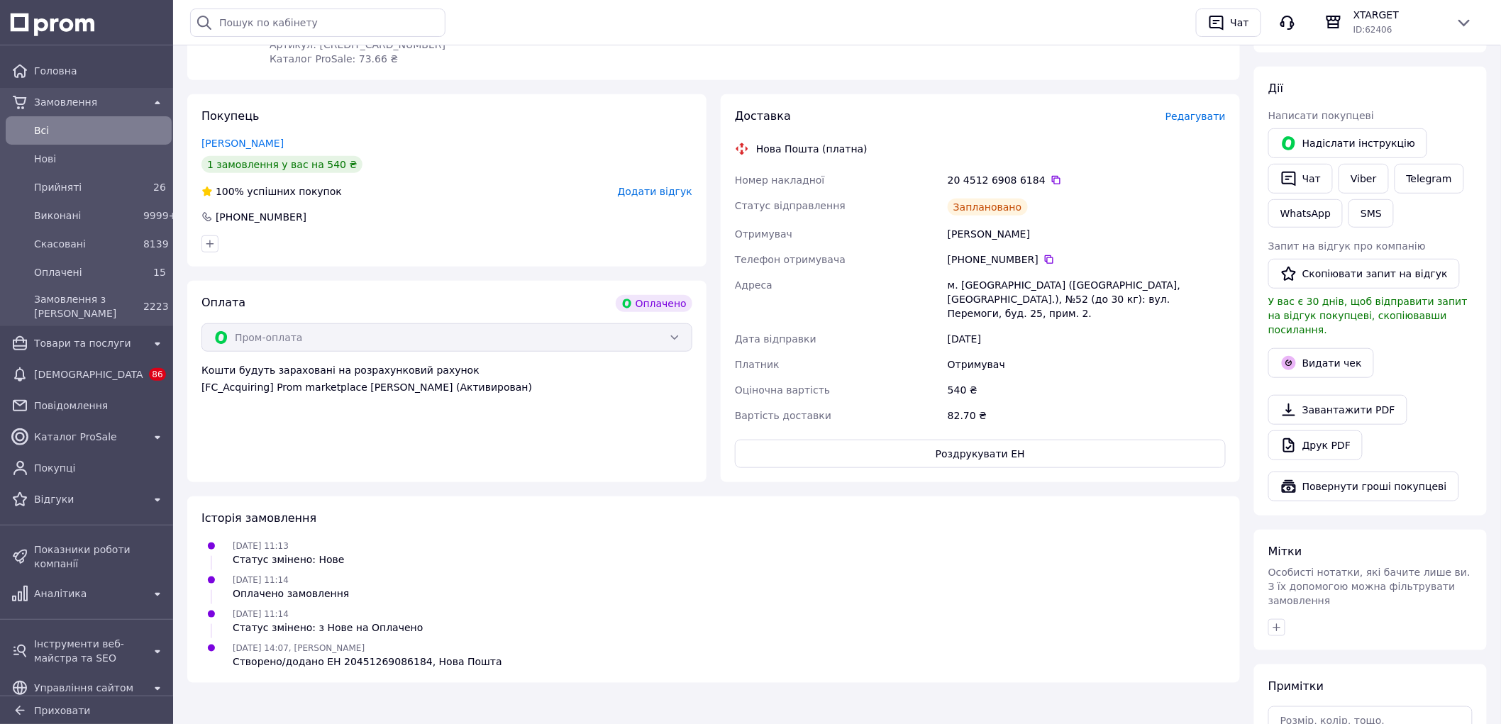
scroll to position [315, 0]
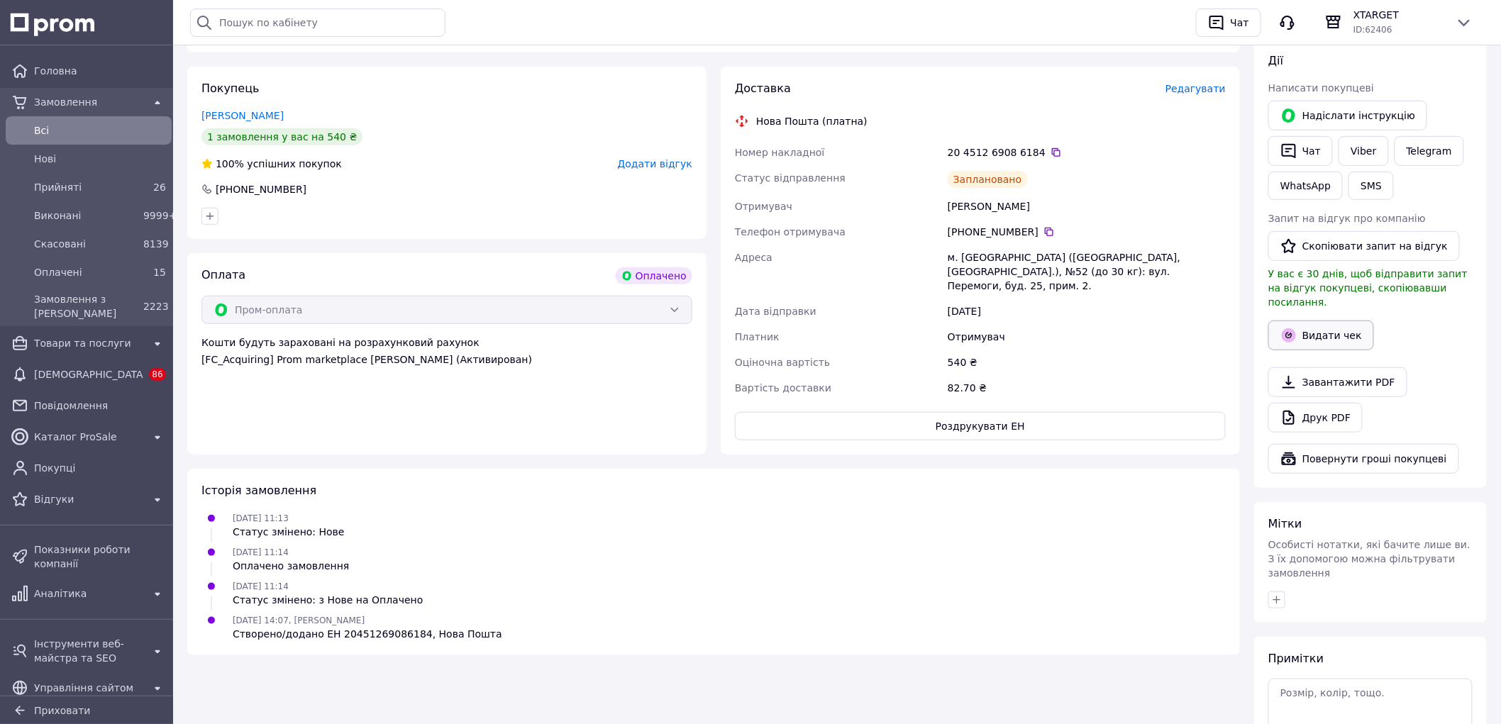
click at [1329, 321] on button "Видати чек" at bounding box center [1321, 336] width 106 height 30
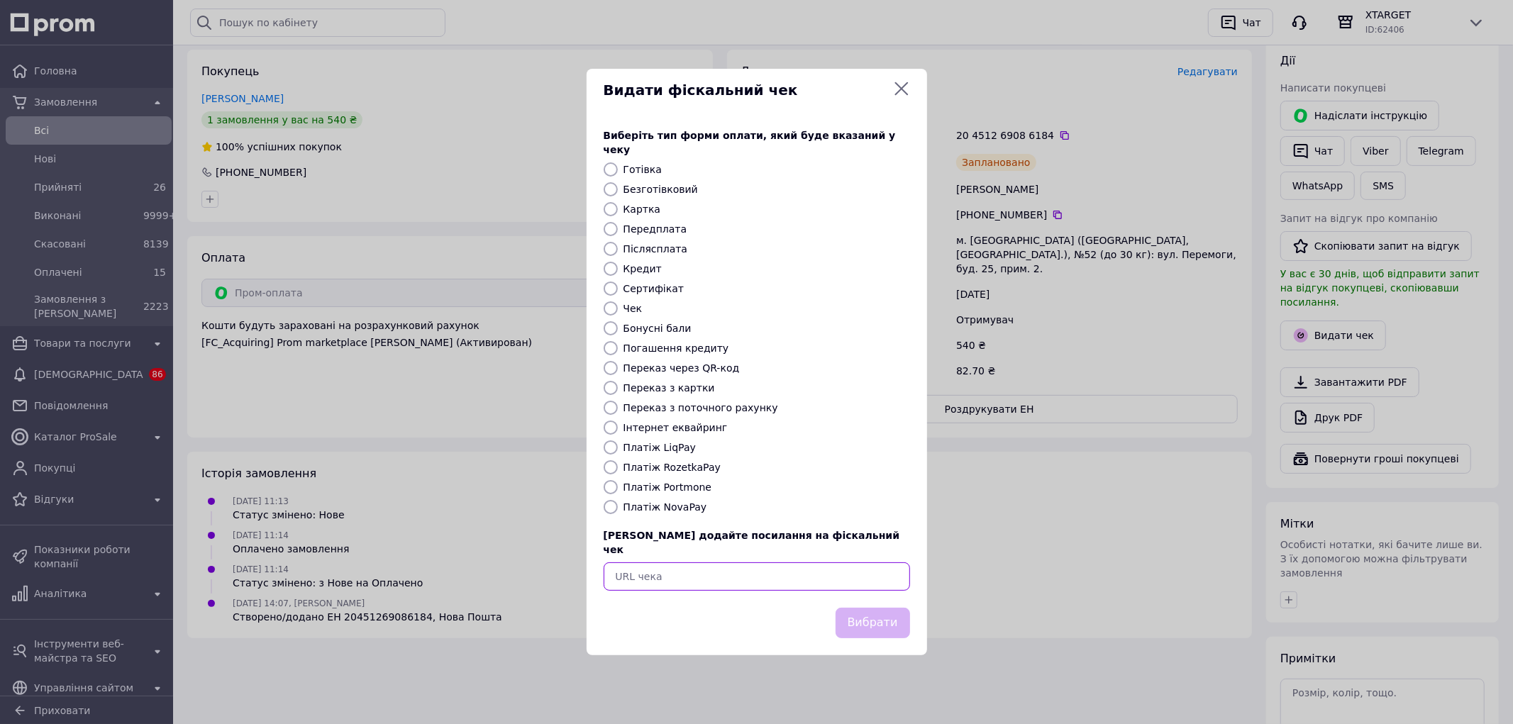
click at [742, 562] on input "text" at bounding box center [757, 576] width 306 height 28
paste input "https://kasa.vchasno.ua/check-viewer/8tx_m-Pp7Hg"
type input "https://kasa.vchasno.ua/check-viewer/8tx_m-Pp7Hg"
click at [873, 615] on button "Вибрати" at bounding box center [873, 623] width 74 height 31
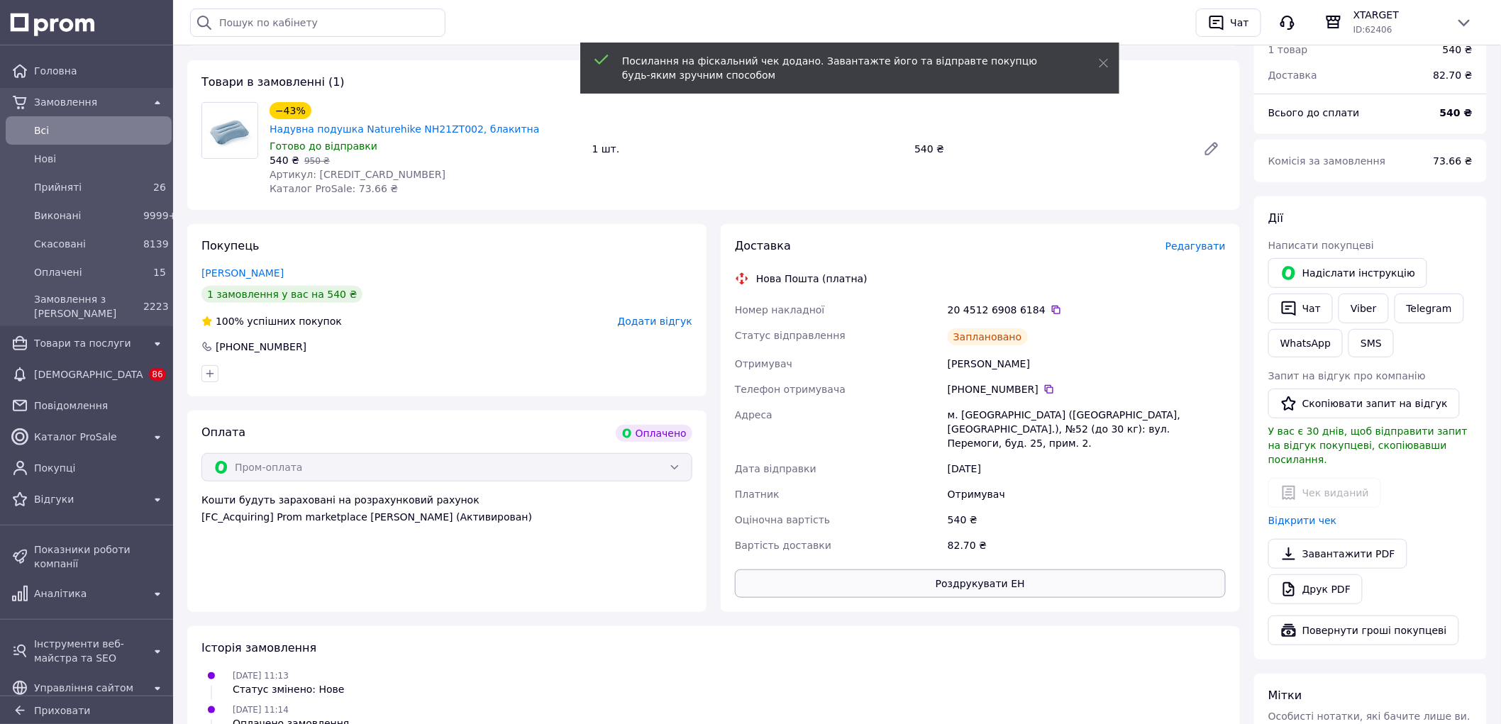
scroll to position [0, 0]
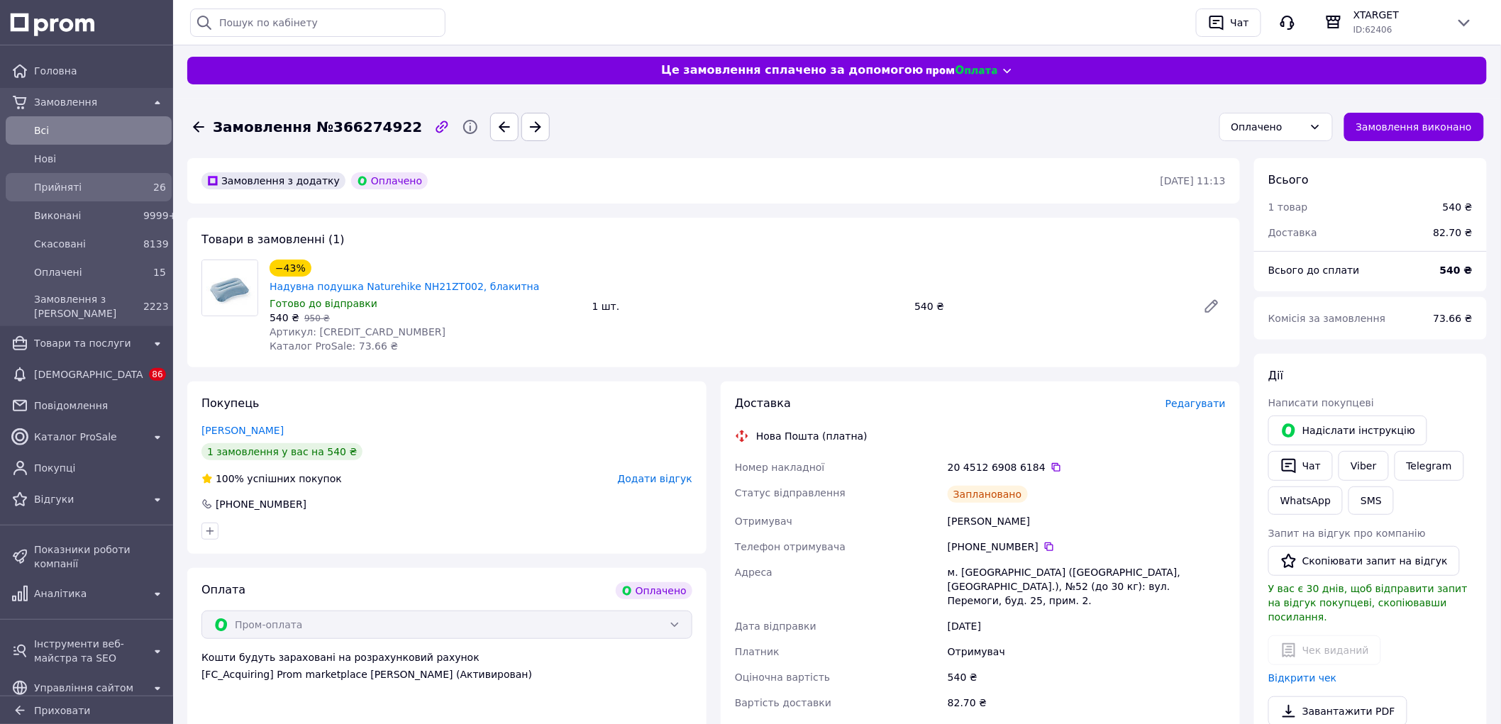
click at [55, 195] on div "Прийняті" at bounding box center [85, 187] width 109 height 20
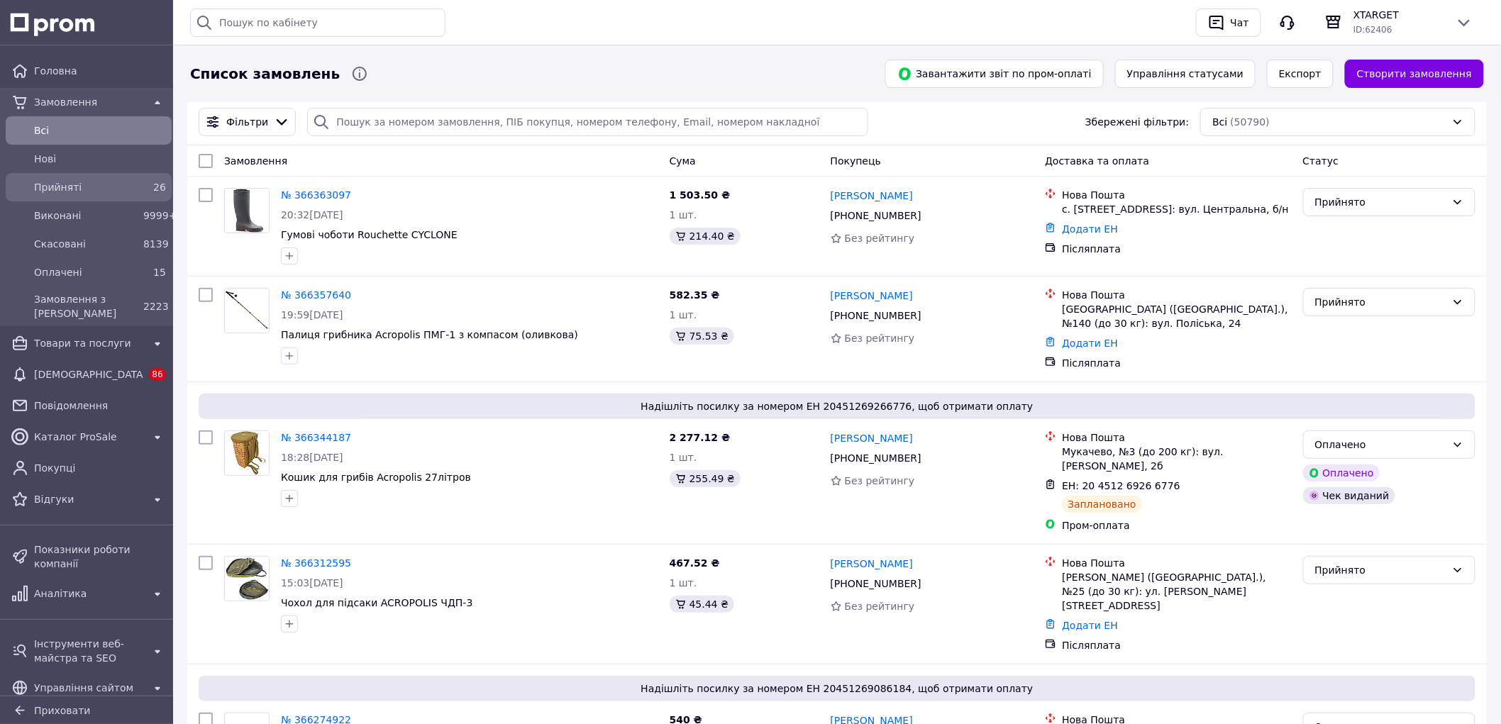
click at [105, 187] on span "Прийняті" at bounding box center [86, 187] width 104 height 14
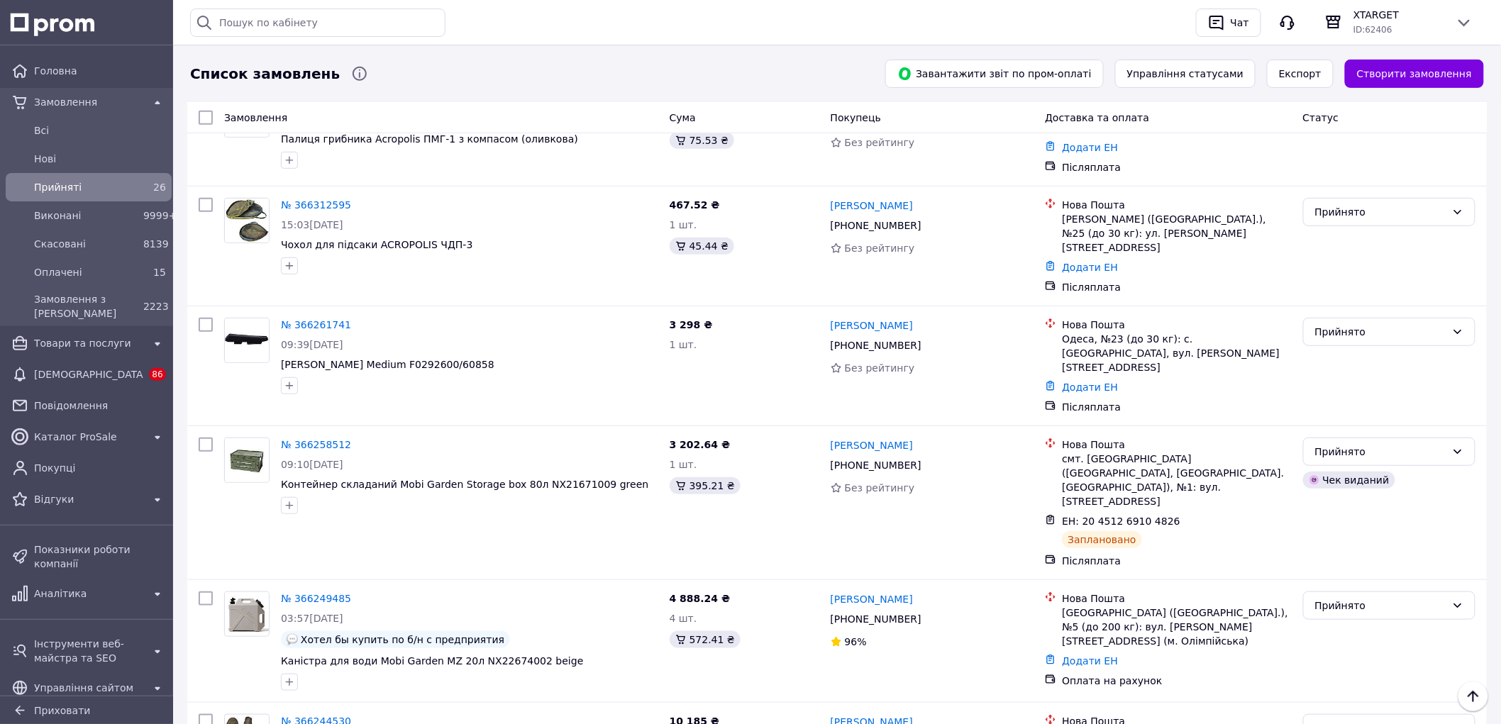
scroll to position [236, 0]
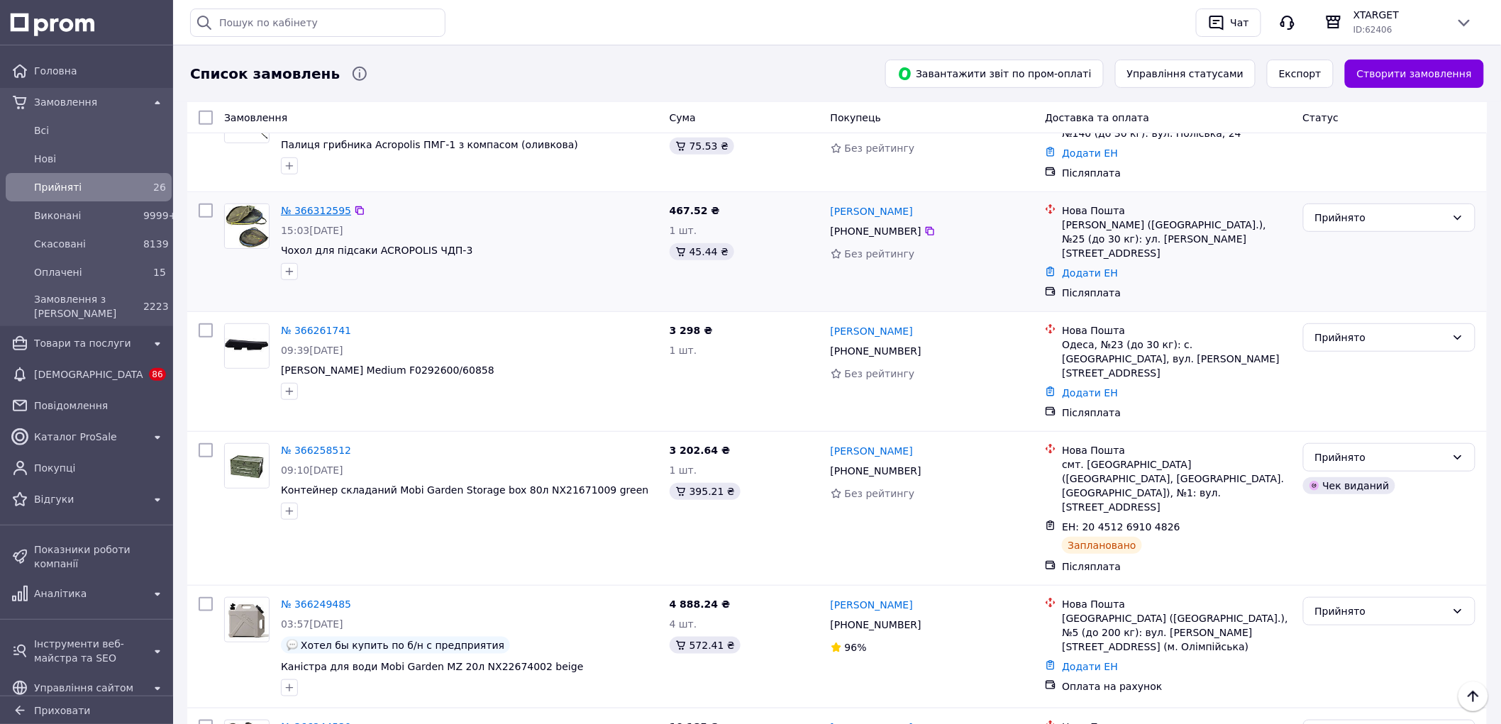
click at [306, 210] on link "№ 366312595" at bounding box center [316, 210] width 70 height 11
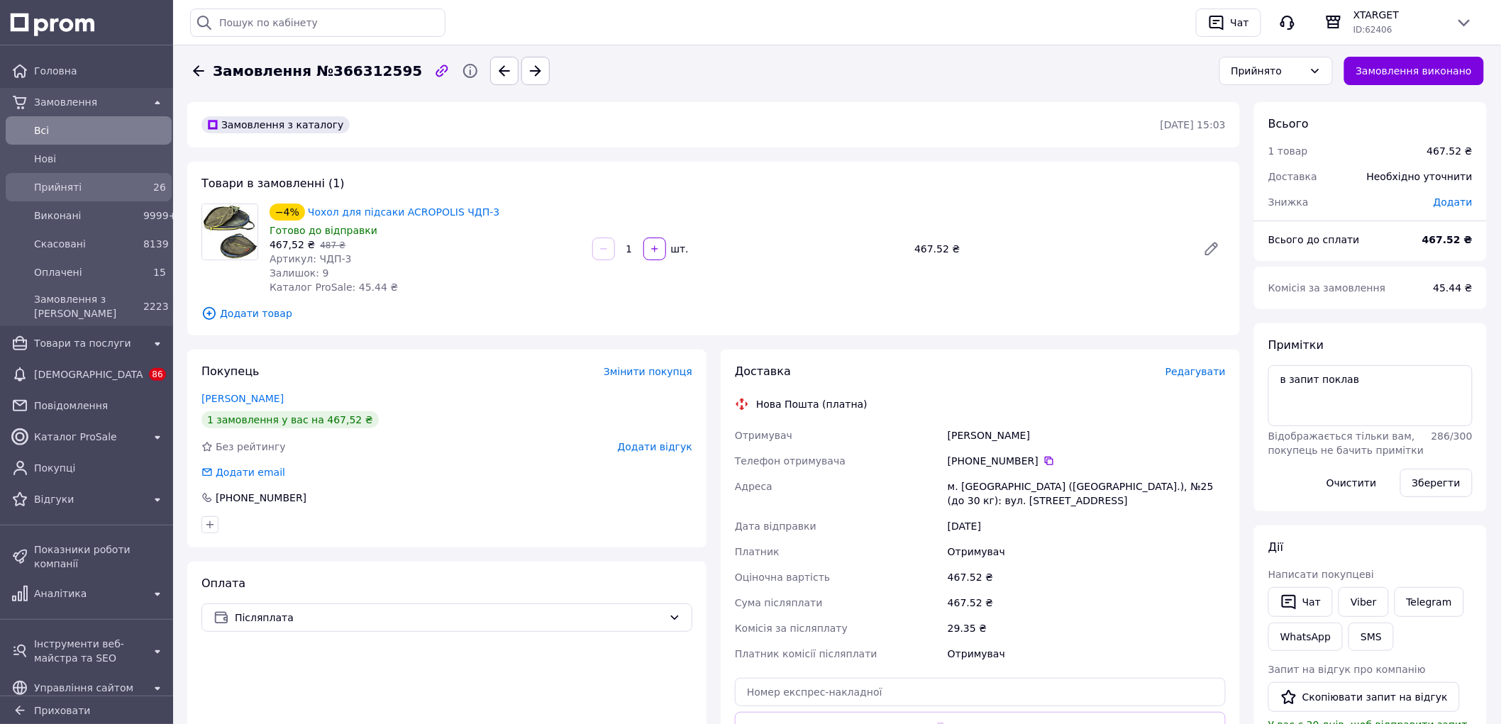
click at [86, 194] on div "Прийняті" at bounding box center [85, 187] width 109 height 20
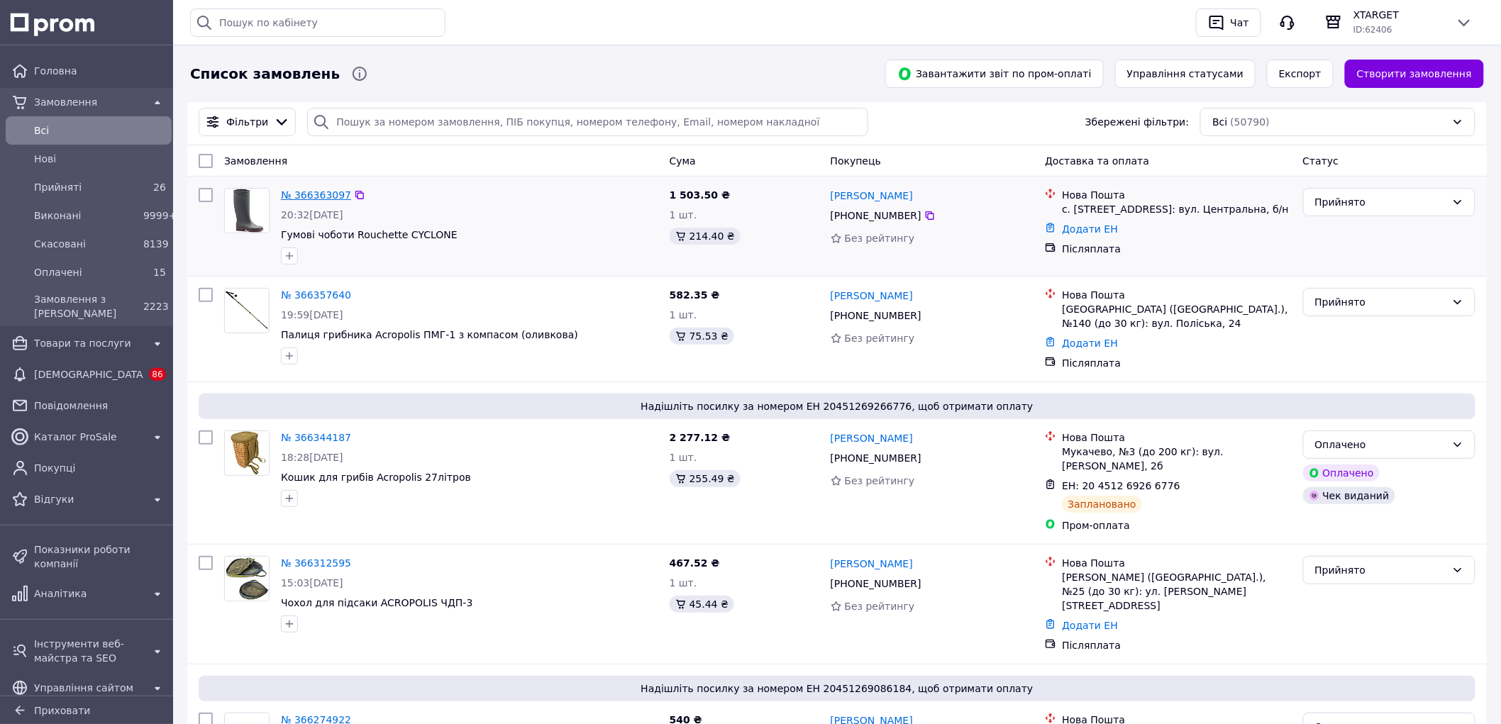
click at [329, 196] on link "№ 366363097" at bounding box center [316, 194] width 70 height 11
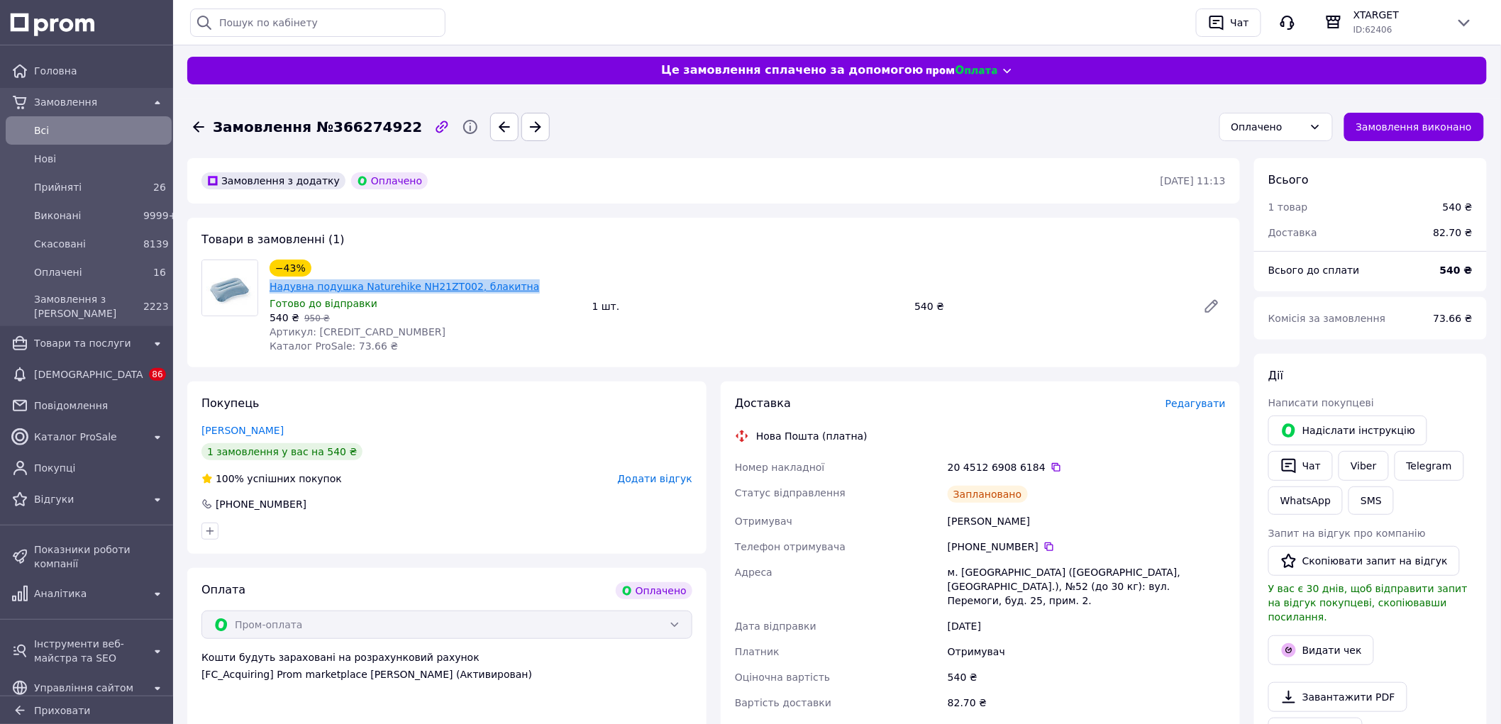
copy link "Надувна подушка Naturehike NH21ZT002, блакитна"
drag, startPoint x: 558, startPoint y: 260, endPoint x: 311, endPoint y: 271, distance: 247.8
click at [311, 271] on div "−43% Надувна подушка Naturehike NH21ZT002, блакитна" at bounding box center [425, 276] width 314 height 37
copy link "Надувна подушка Naturehike NH21ZT002, блакитна"
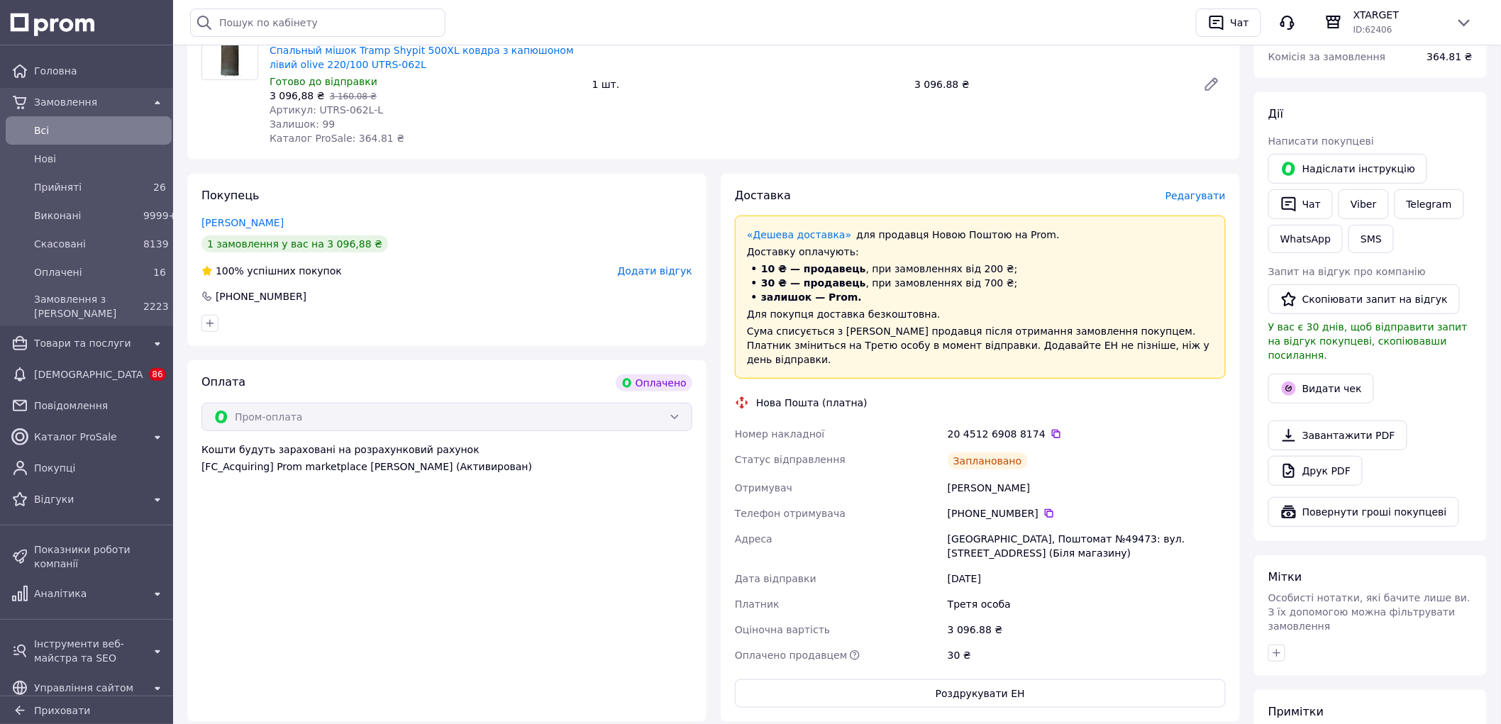
scroll to position [157, 0]
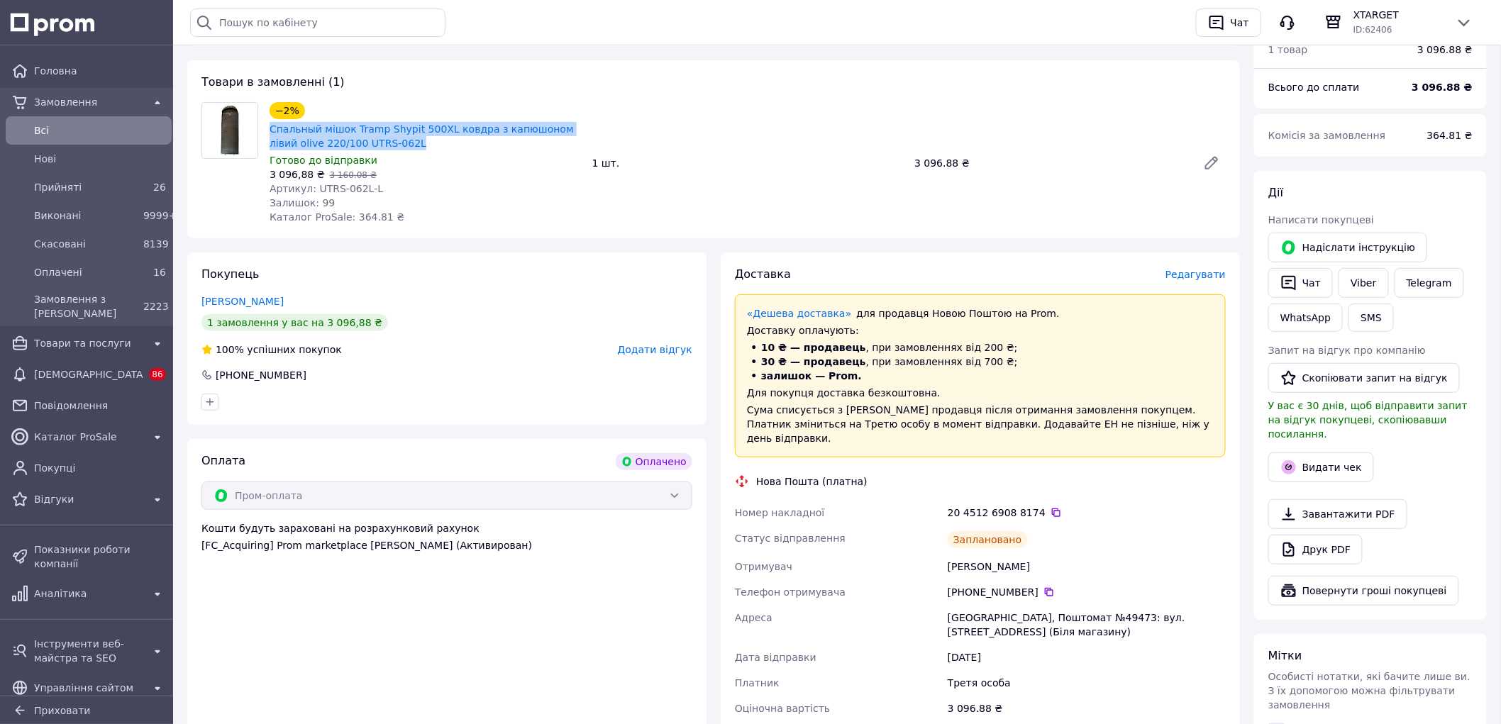
copy link "Спальный мішок Tramp Shypit 500XL ковдра з капюшоном лівий olive 220/100 UTRS-0…"
drag, startPoint x: 386, startPoint y: 142, endPoint x: 266, endPoint y: 129, distance: 120.6
click at [266, 129] on div "−2% Спальный мішок Tramp Shypit 500XL ковдра з капюшоном лівий olive 220/100 UT…" at bounding box center [425, 163] width 323 height 128
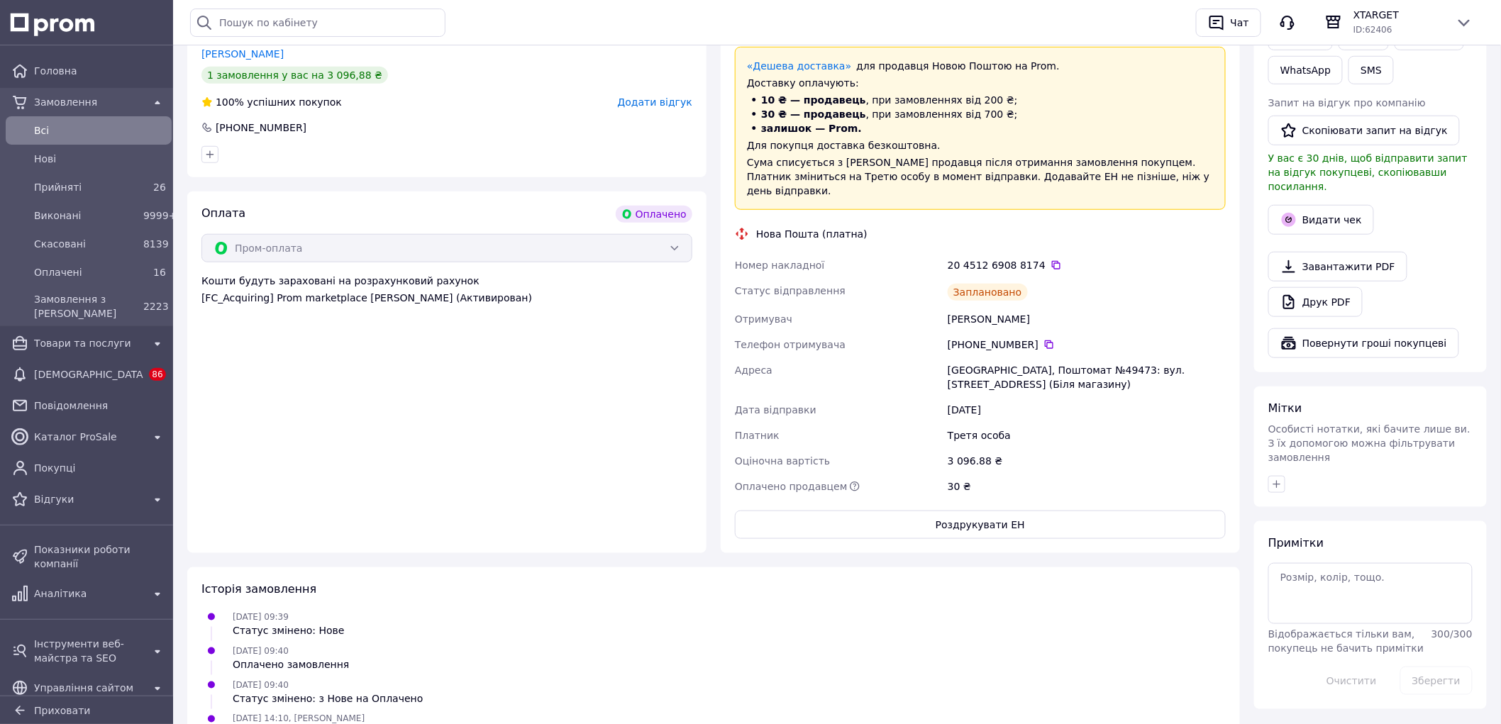
scroll to position [394, 0]
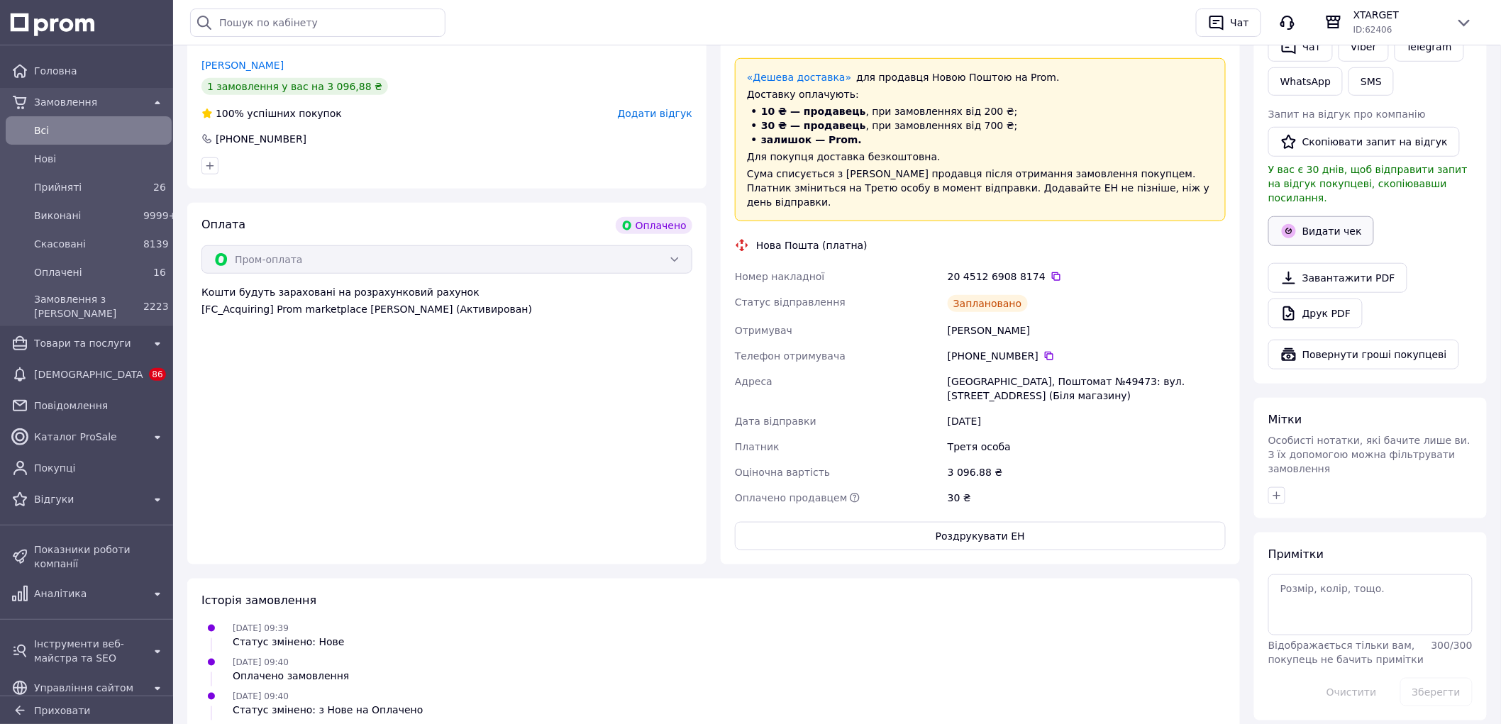
click at [1322, 216] on button "Видати чек" at bounding box center [1321, 231] width 106 height 30
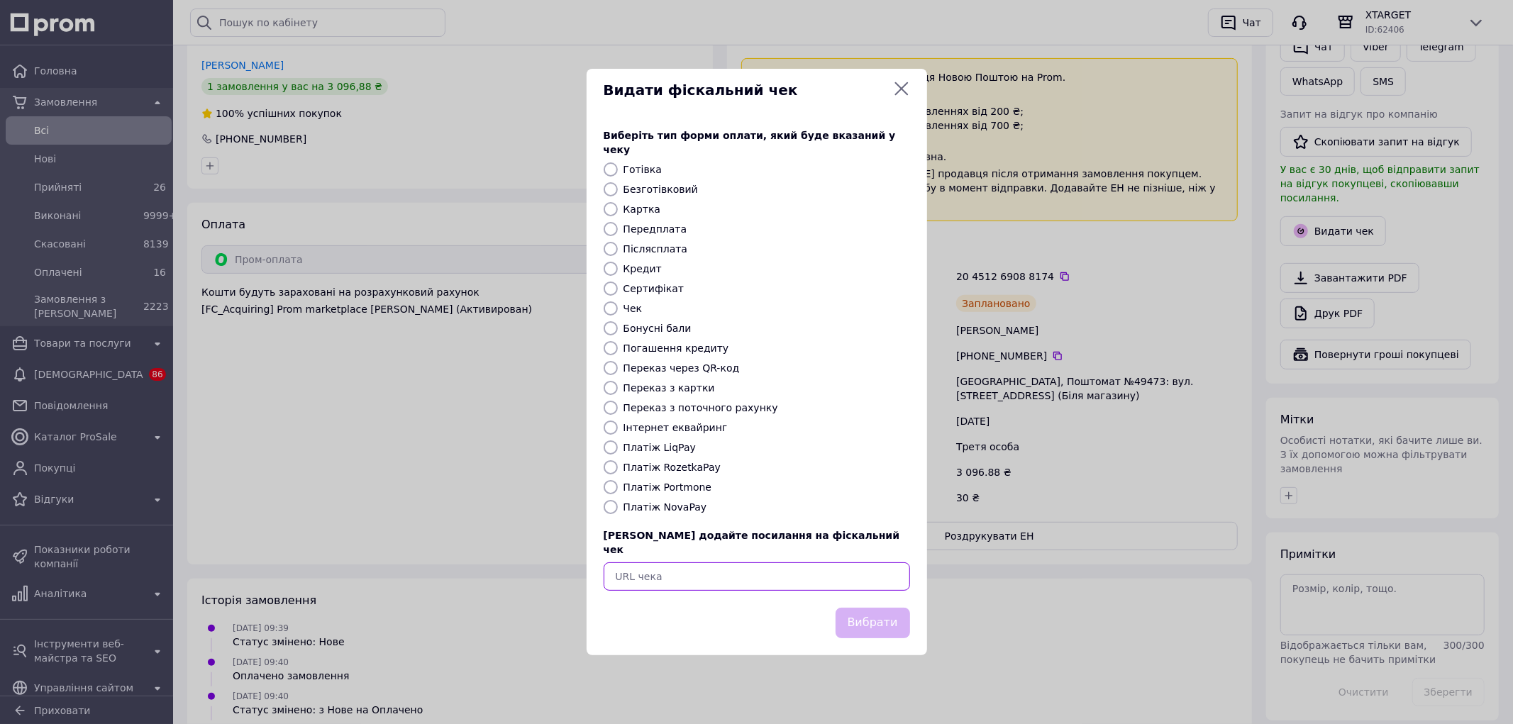
click at [747, 568] on input "text" at bounding box center [757, 576] width 306 height 28
paste input "https://kasa.vchasno.ua/check-viewer/fj2Yk2ULT5Y"
type input "https://kasa.vchasno.ua/check-viewer/fj2Yk2ULT5Y"
click at [880, 610] on button "Вибрати" at bounding box center [873, 623] width 74 height 31
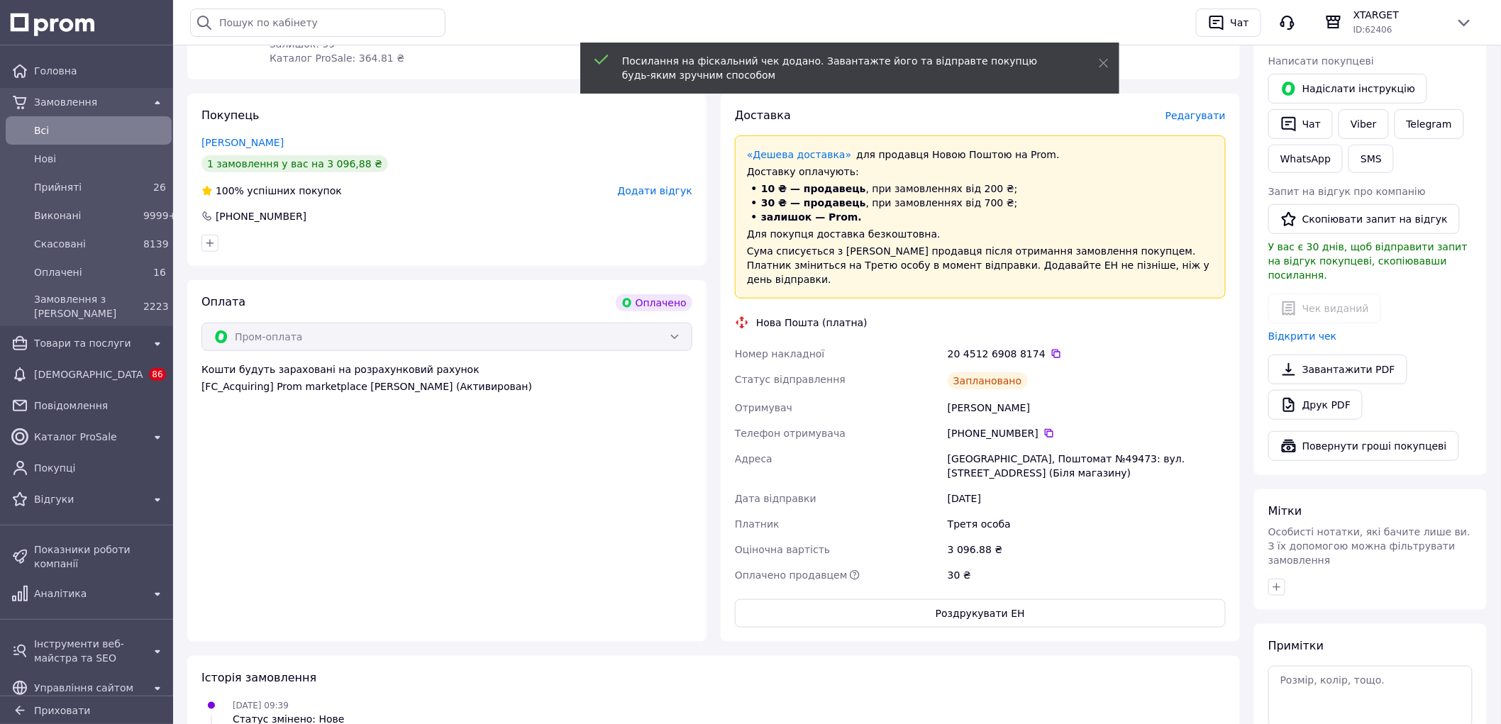
scroll to position [157, 0]
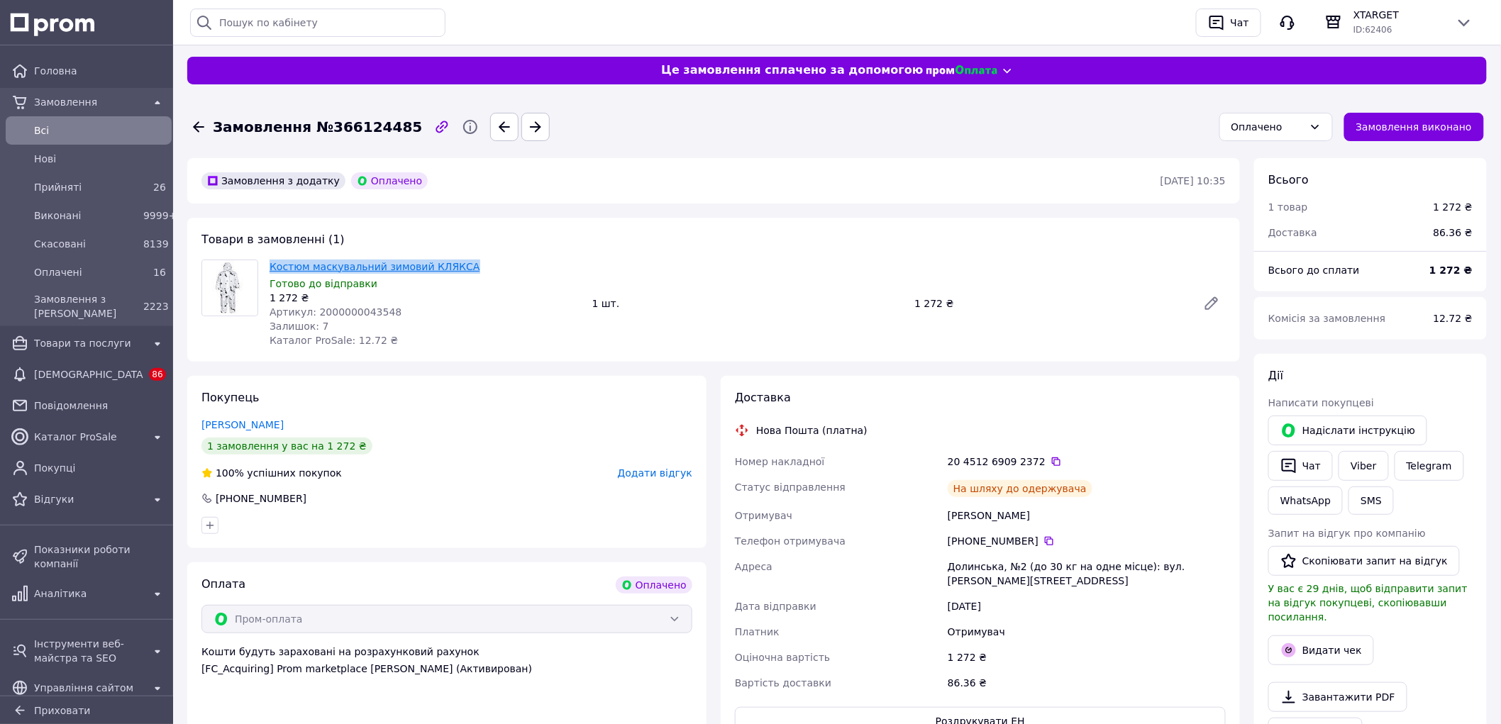
drag, startPoint x: 466, startPoint y: 270, endPoint x: 307, endPoint y: 265, distance: 159.0
click at [273, 265] on span "Костюм маскувальний зимовий КЛЯКСА" at bounding box center [425, 267] width 311 height 14
click at [479, 216] on div "Замовлення з додатку Оплачено [DATE] 10:35 Товари в замовленні (1) Костюм маску…" at bounding box center [713, 649] width 1067 height 982
drag, startPoint x: 456, startPoint y: 265, endPoint x: 262, endPoint y: 266, distance: 193.6
click at [262, 266] on div "Костюм маскувальний зимовий КЛЯКСА Готово до відправки 1 272 ₴ Артикул: 2000000…" at bounding box center [714, 304] width 1036 height 88
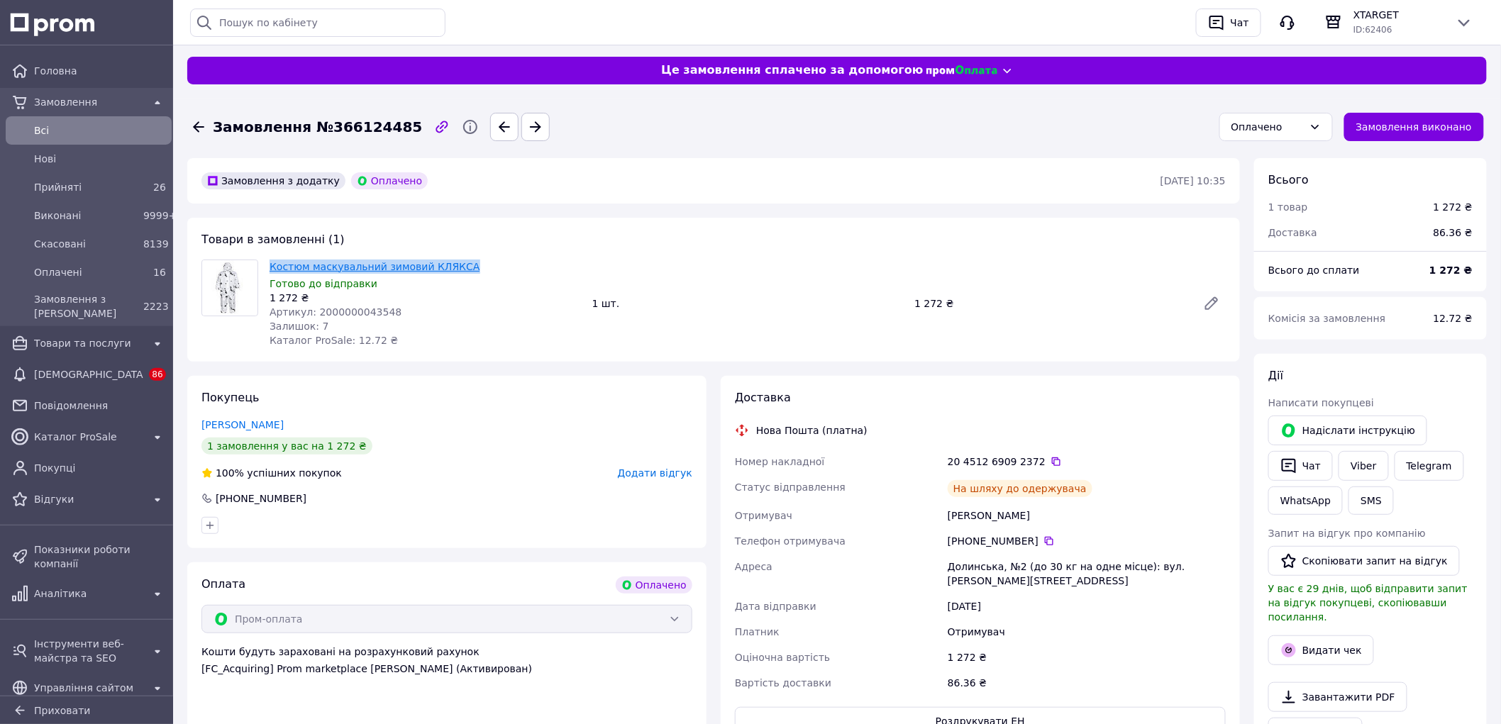
copy div "Костюм маскувальний зимовий КЛЯКСА"
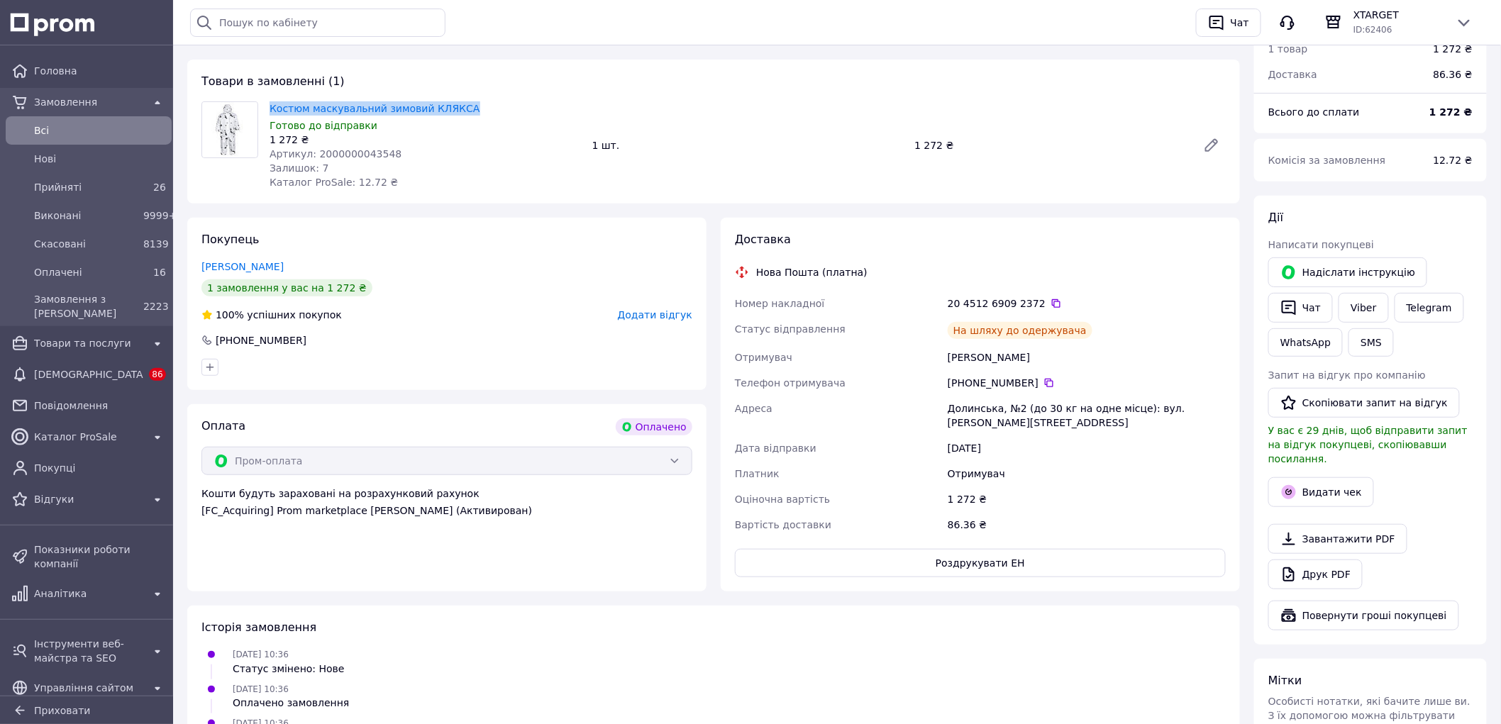
scroll to position [157, 0]
click at [1325, 483] on button "Видати чек" at bounding box center [1321, 493] width 106 height 30
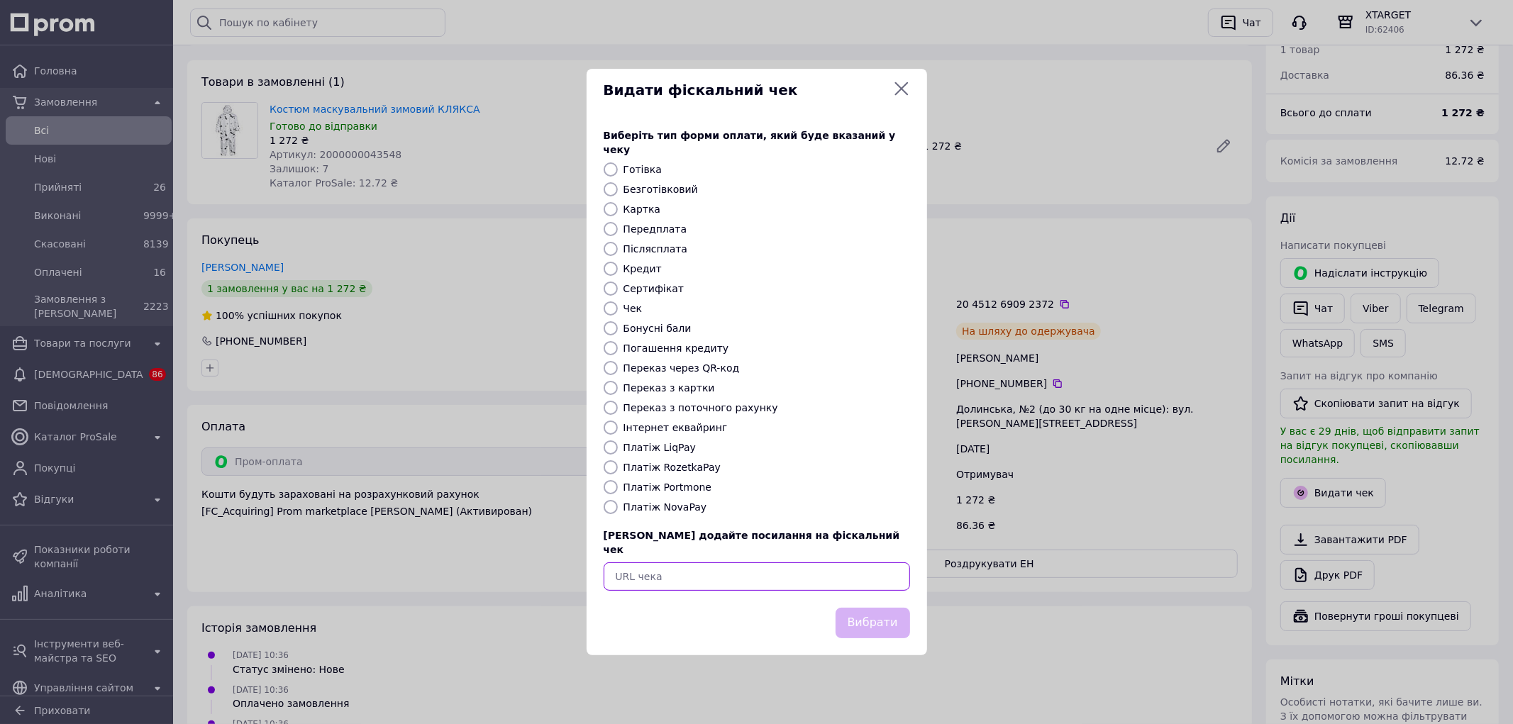
click at [658, 563] on input "text" at bounding box center [757, 576] width 306 height 28
paste input "Костюм маскувальний зимовий КЛЯКСА"
type input "Костюм маскувальний зимовий КЛЯКСА"
click at [894, 608] on button "Вибрати" at bounding box center [873, 623] width 74 height 31
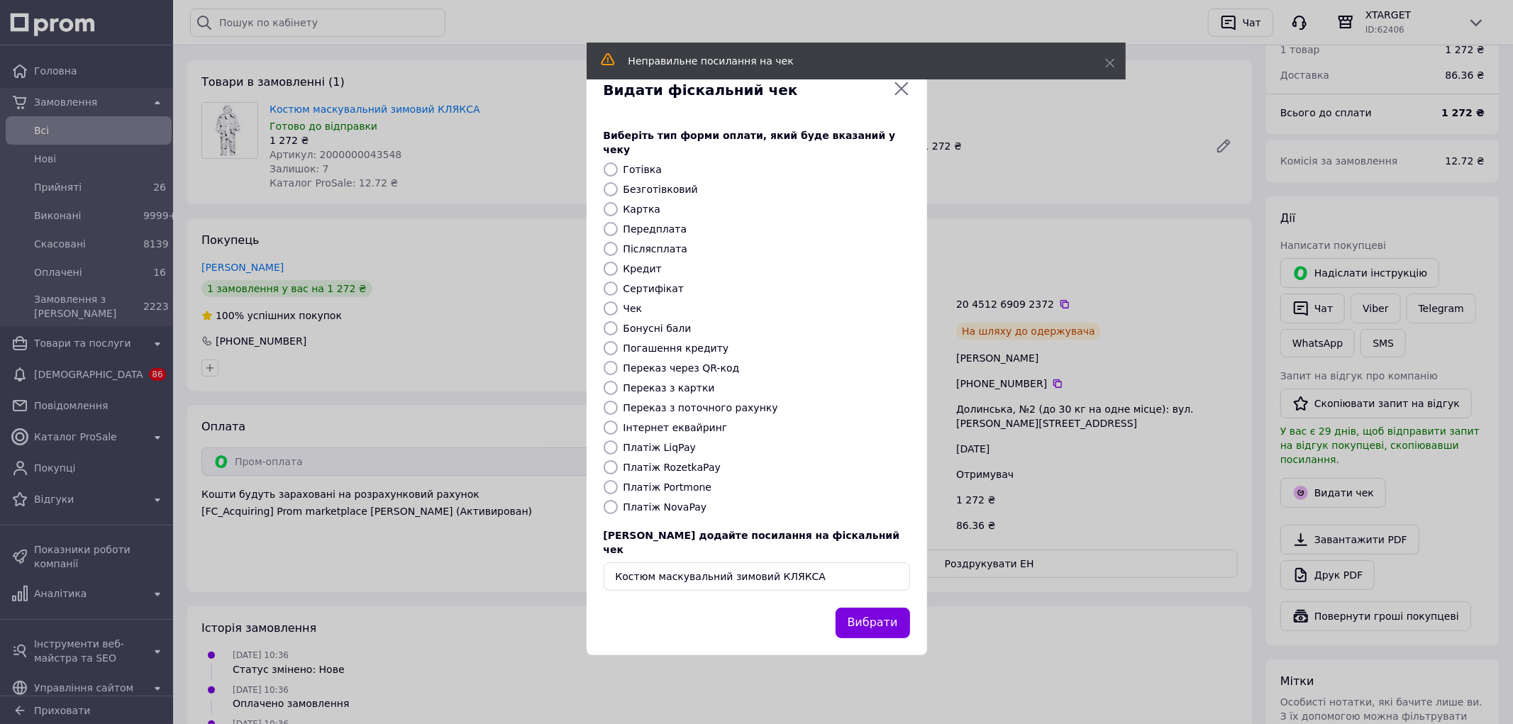
drag, startPoint x: 901, startPoint y: 94, endPoint x: 904, endPoint y: 133, distance: 39.1
click at [902, 94] on icon at bounding box center [901, 88] width 17 height 17
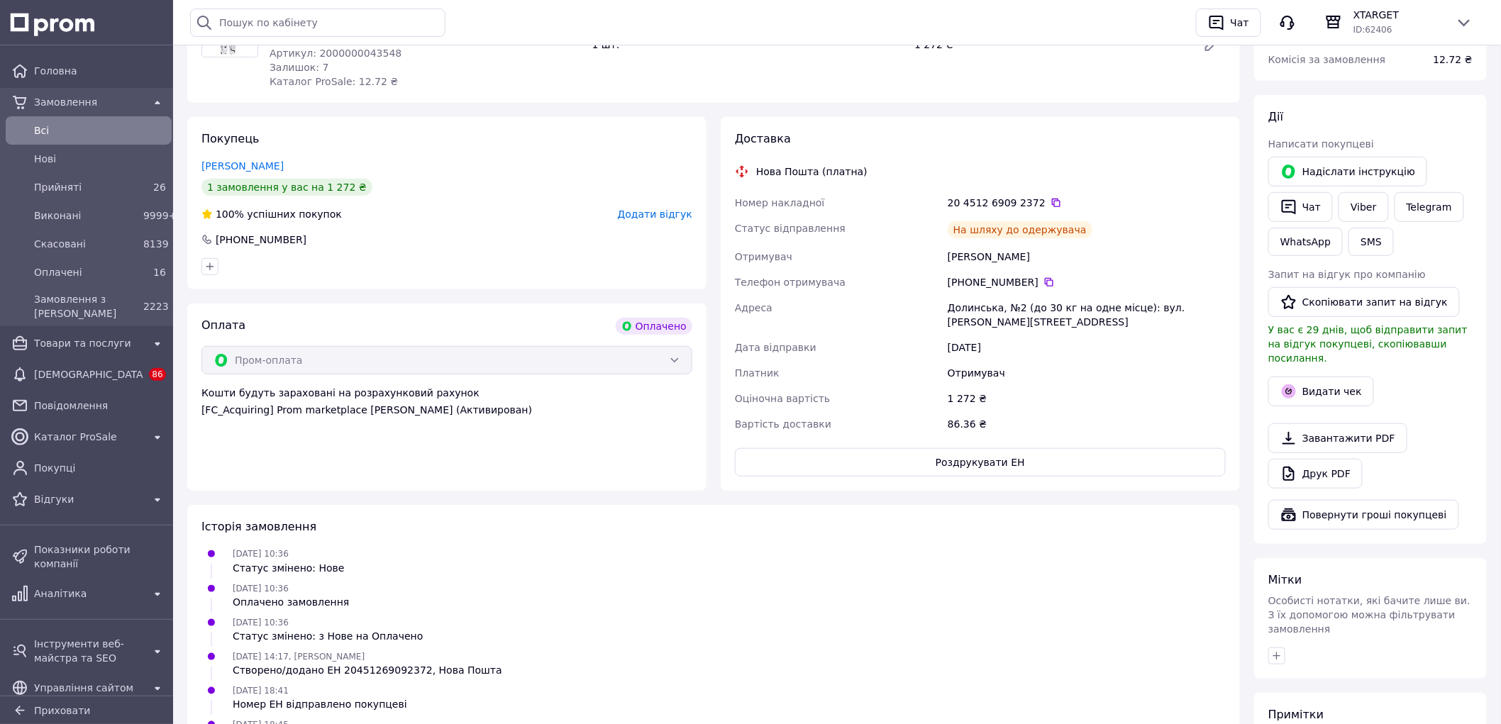
scroll to position [315, 0]
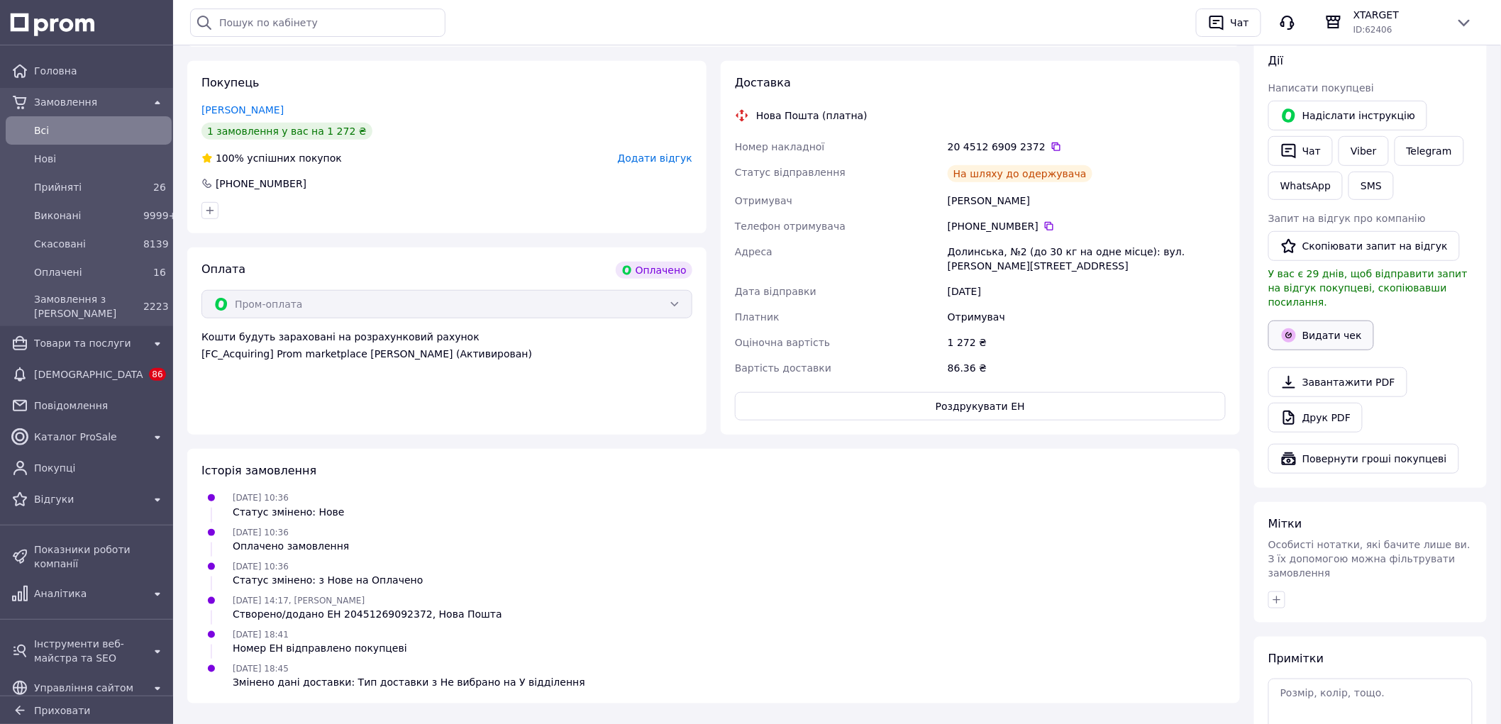
click at [1353, 321] on button "Видати чек" at bounding box center [1321, 336] width 106 height 30
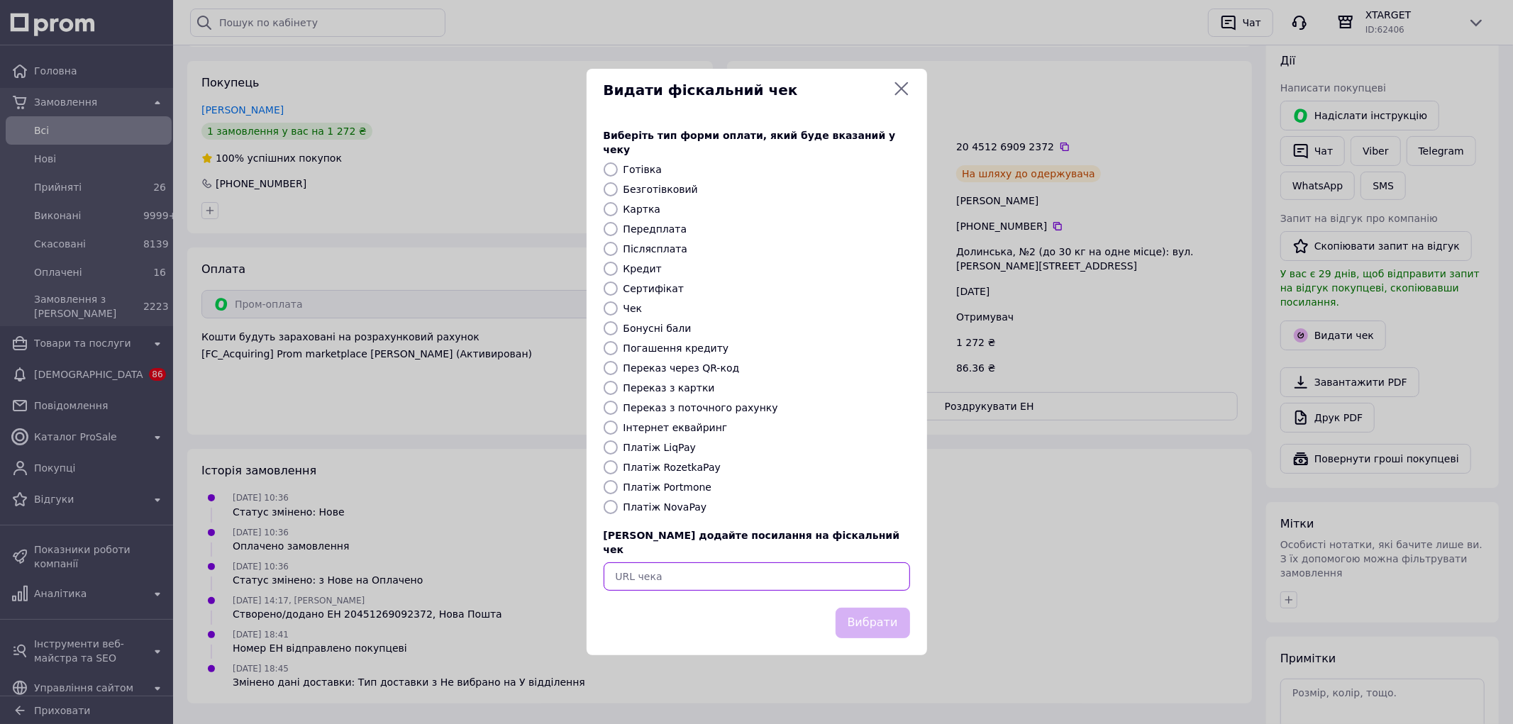
click at [775, 569] on input "text" at bounding box center [757, 576] width 306 height 28
paste input "[URL][DOMAIN_NAME]"
type input "[URL][DOMAIN_NAME]"
click at [863, 612] on button "Вибрати" at bounding box center [873, 623] width 74 height 31
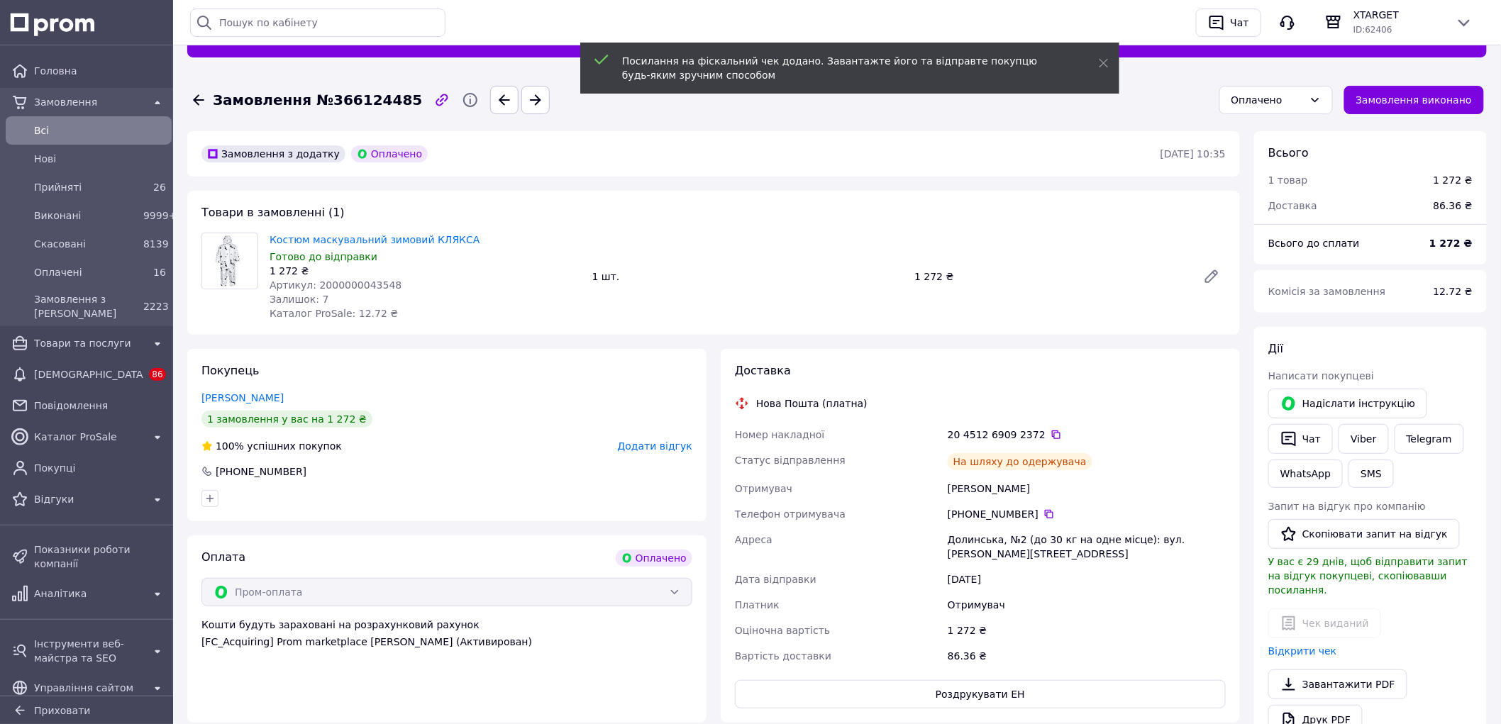
scroll to position [0, 0]
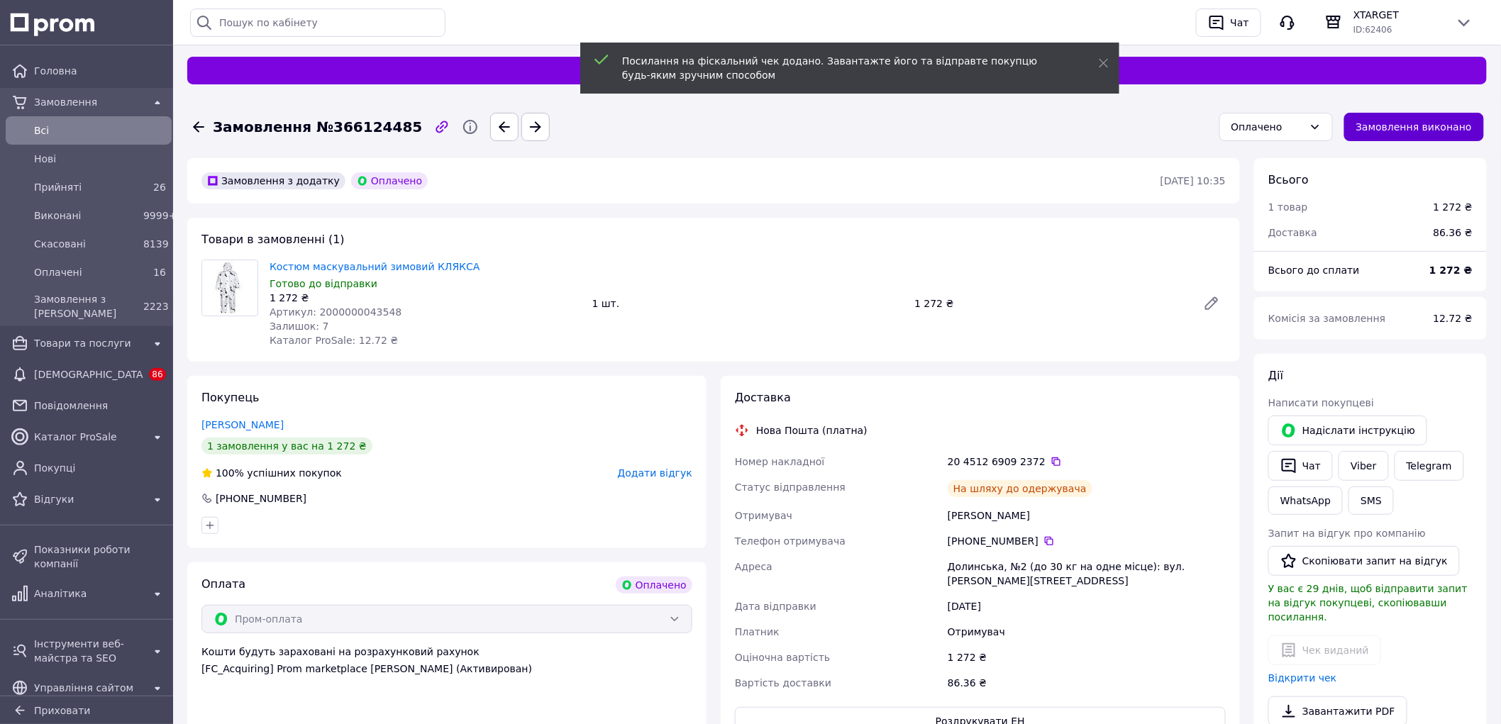
click at [1414, 117] on button "Замовлення виконано" at bounding box center [1414, 127] width 140 height 28
